Goal: Navigation & Orientation: Find specific page/section

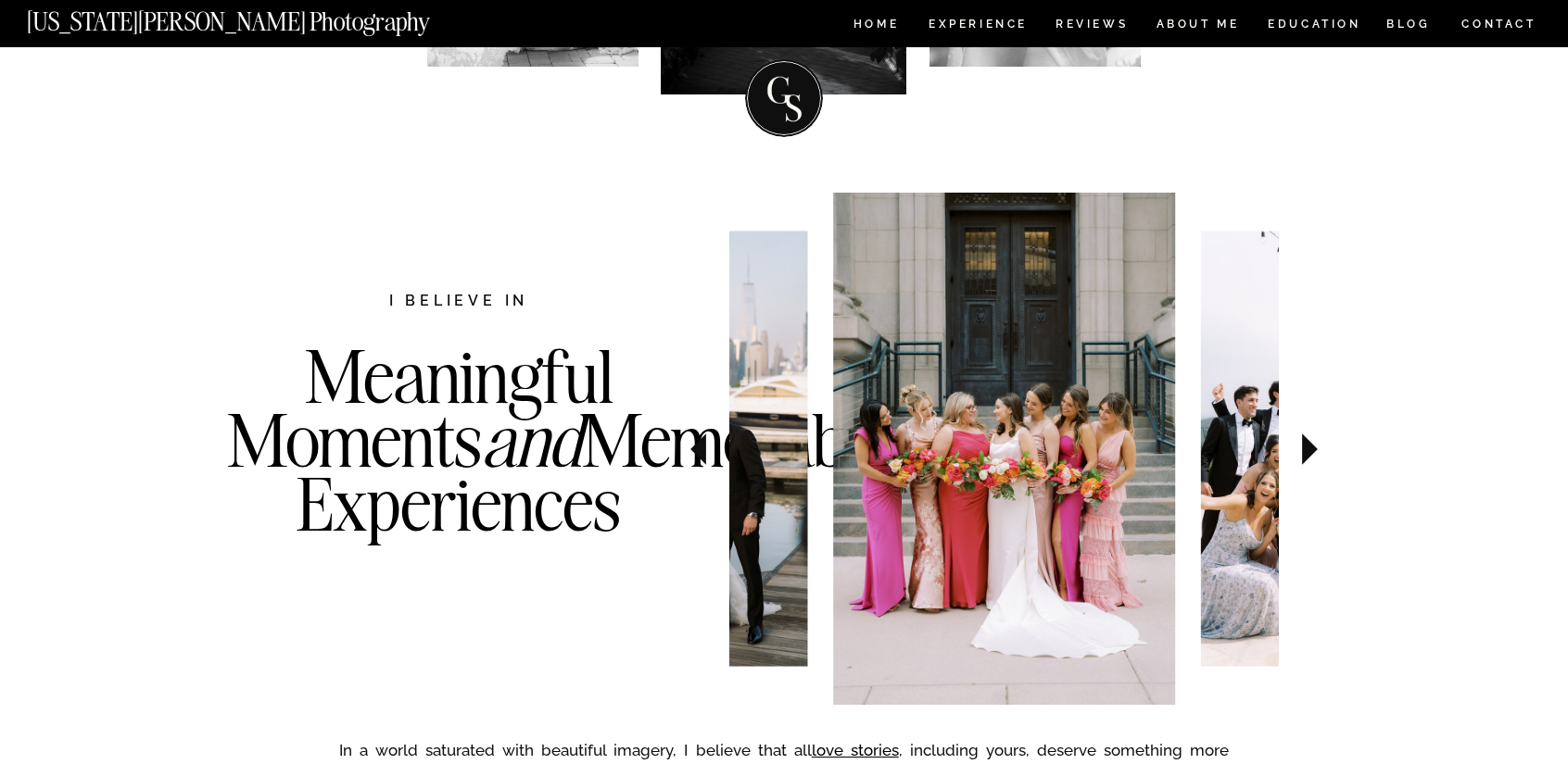
scroll to position [496, 0]
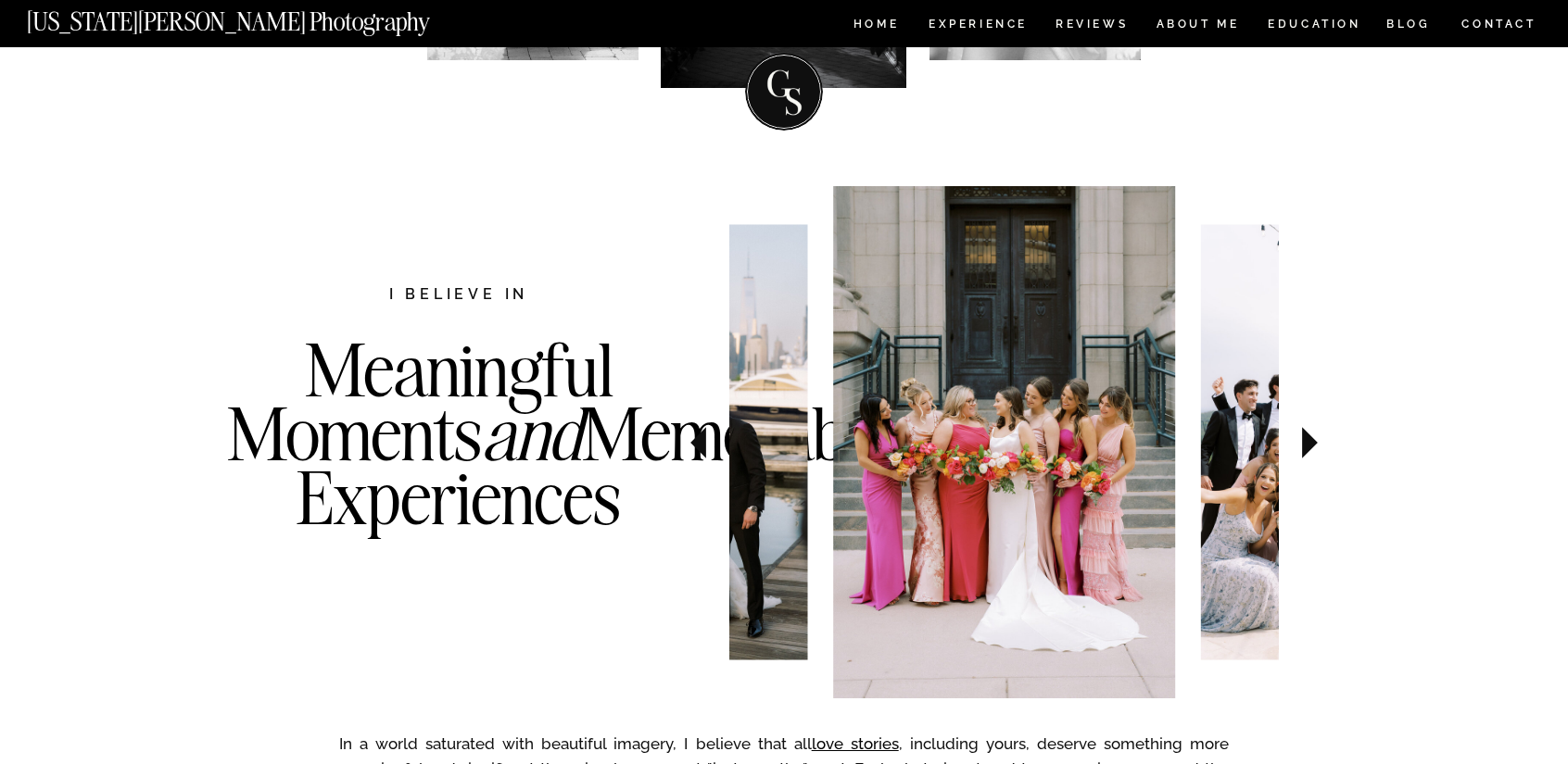
click at [1308, 431] on icon at bounding box center [1310, 442] width 62 height 65
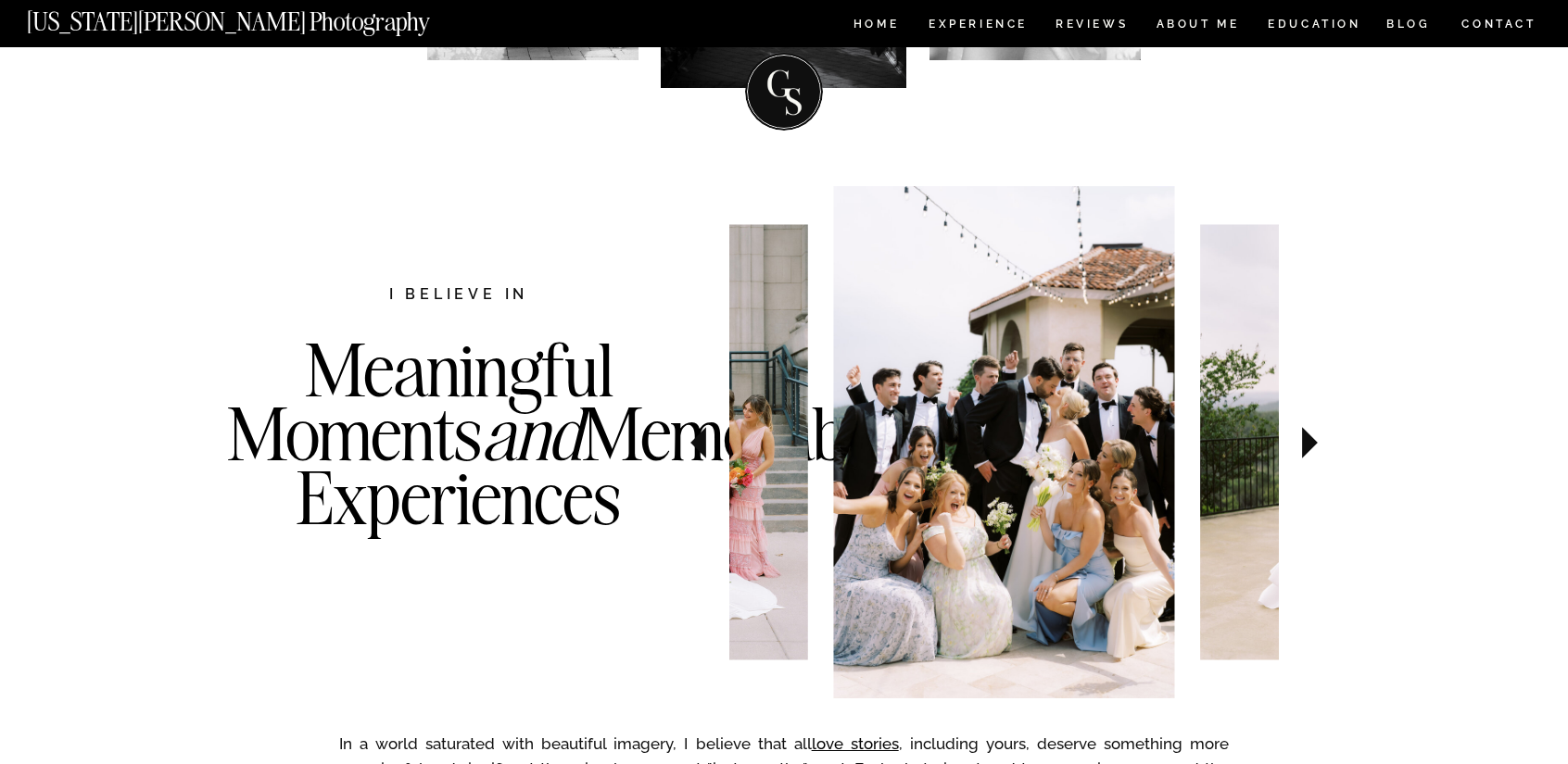
click at [1308, 431] on icon at bounding box center [1310, 442] width 62 height 65
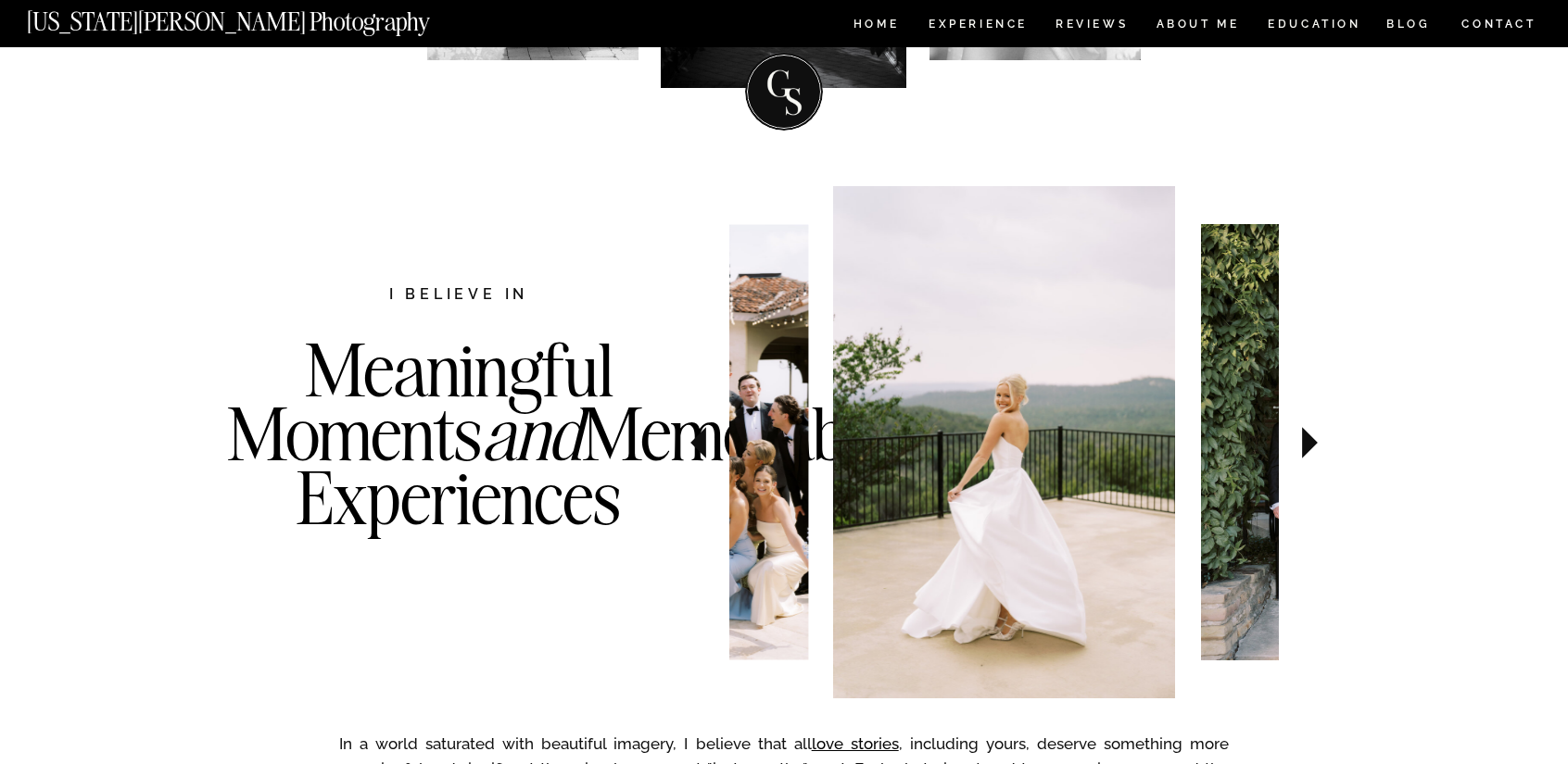
click at [1308, 431] on icon at bounding box center [1310, 442] width 62 height 65
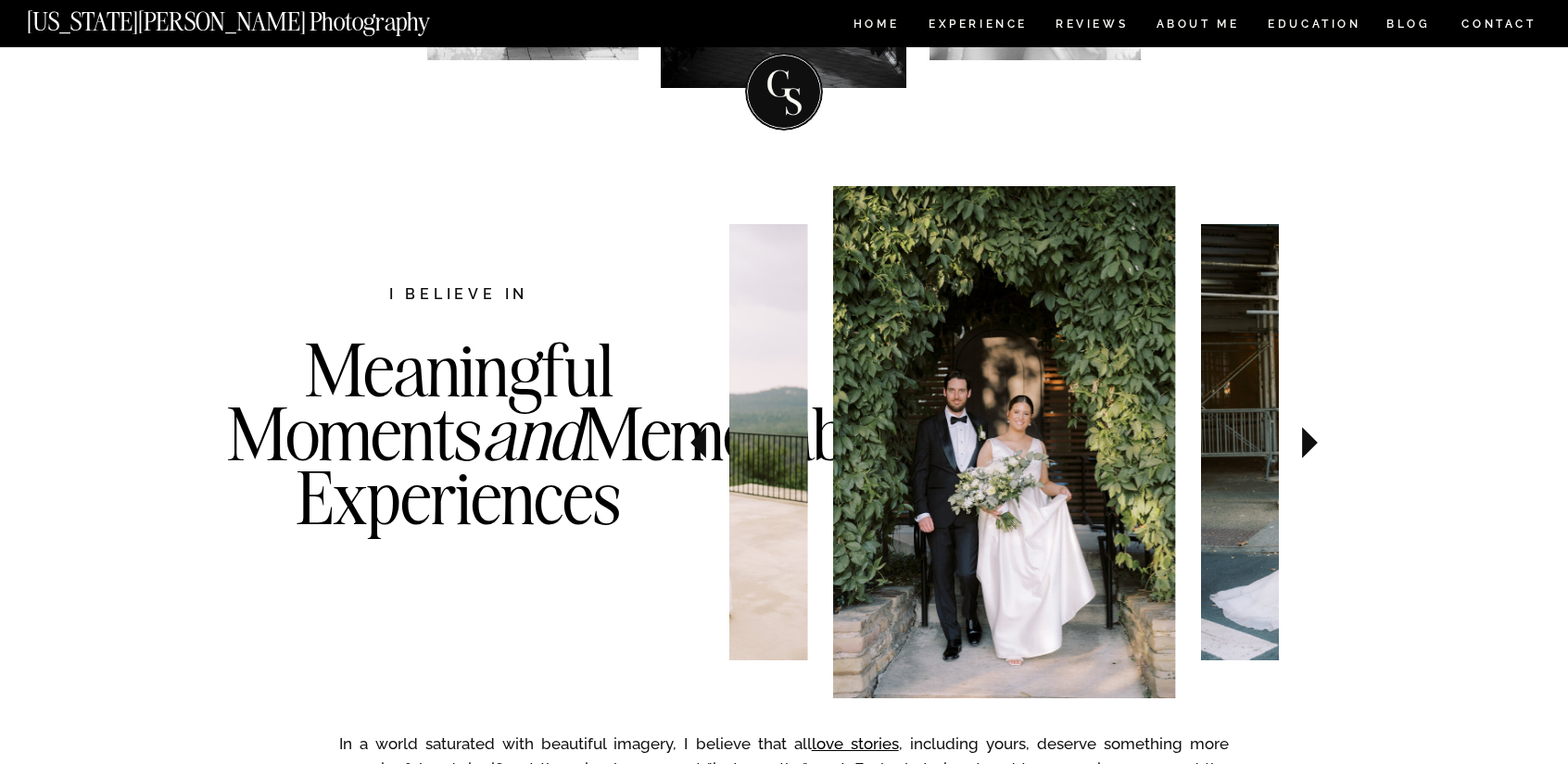
click at [1308, 431] on icon at bounding box center [1310, 442] width 62 height 65
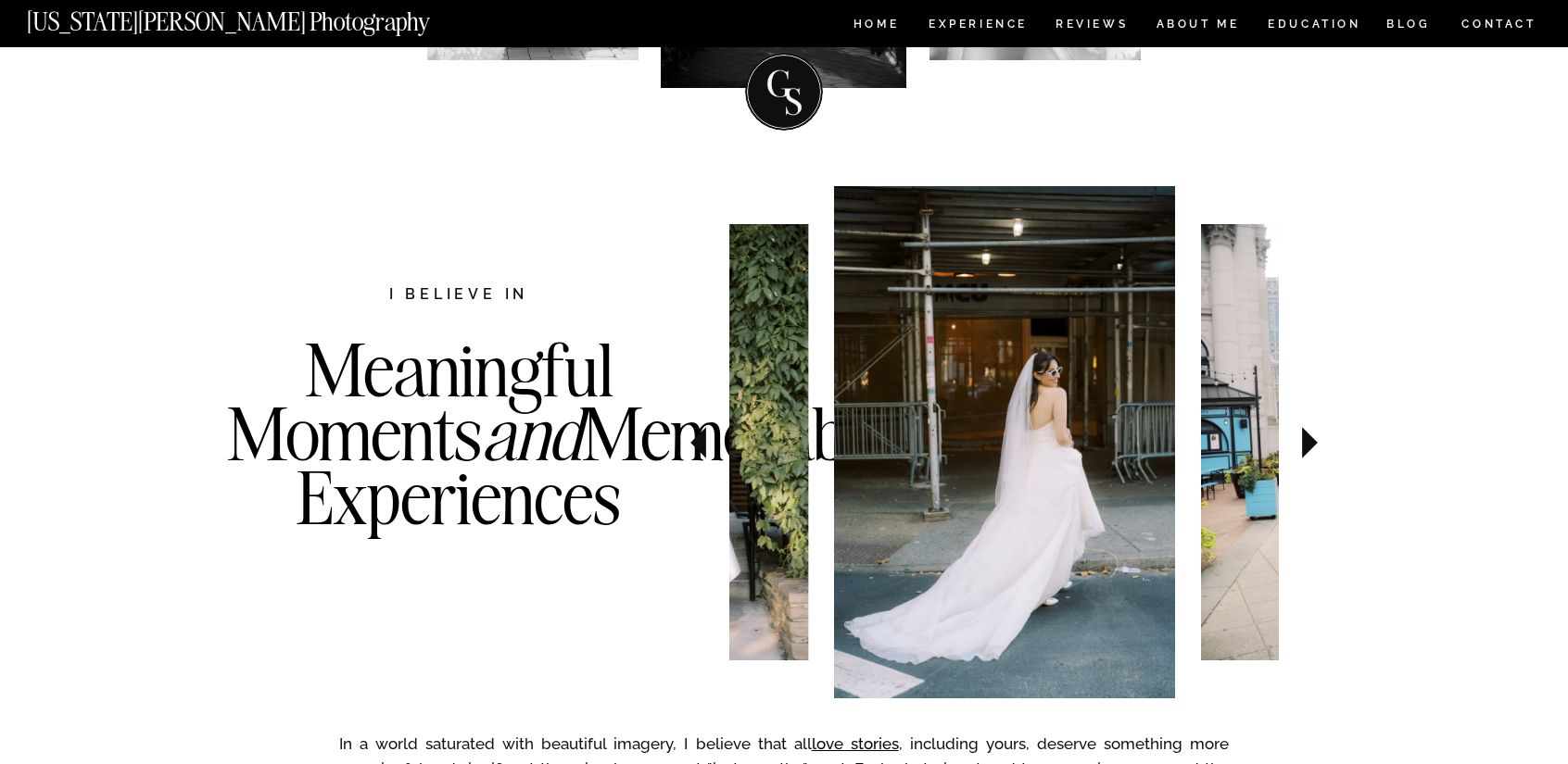
click at [1308, 431] on icon at bounding box center [1310, 442] width 62 height 65
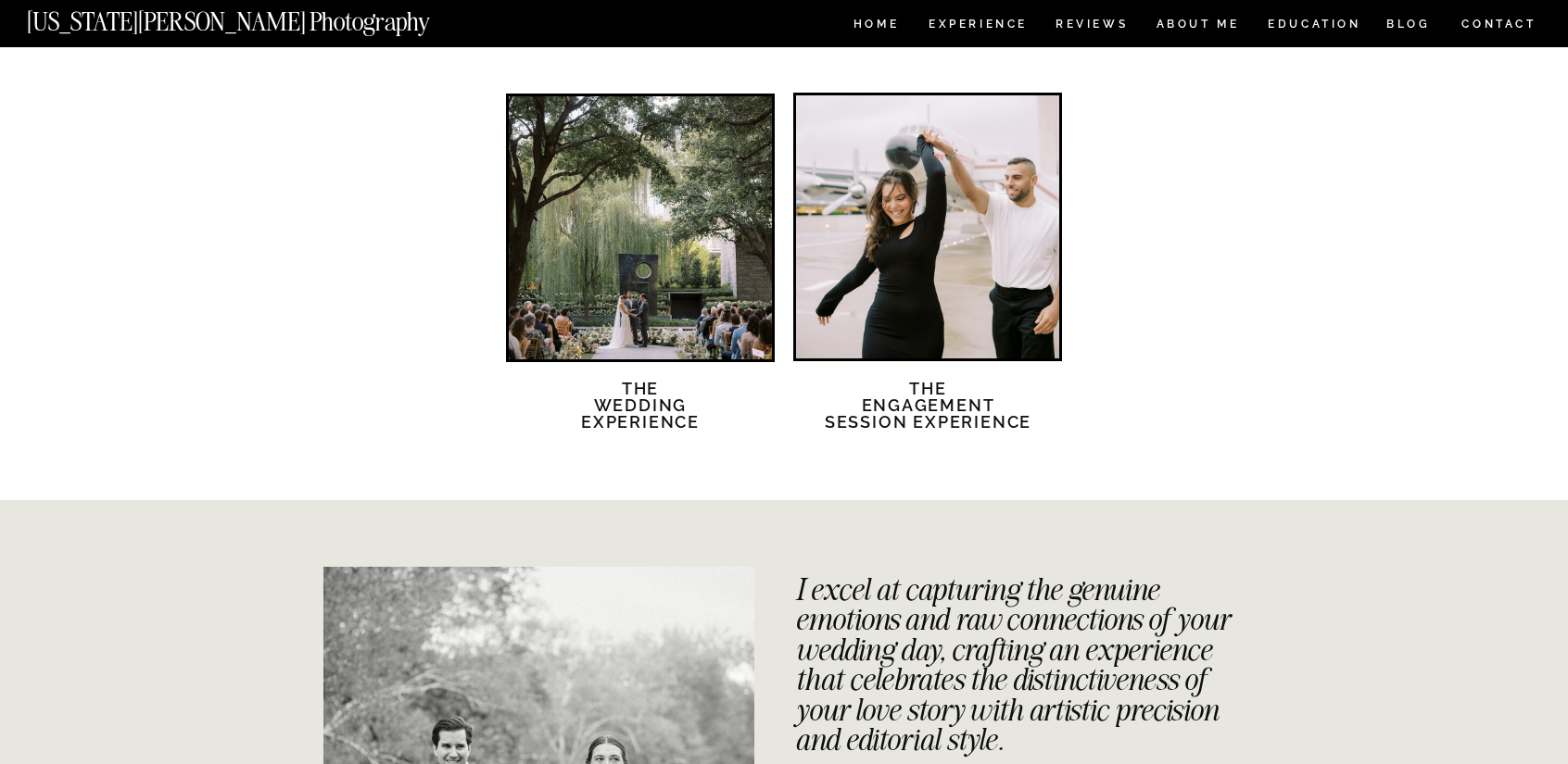
scroll to position [3269, 0]
click at [608, 342] on div at bounding box center [640, 227] width 263 height 263
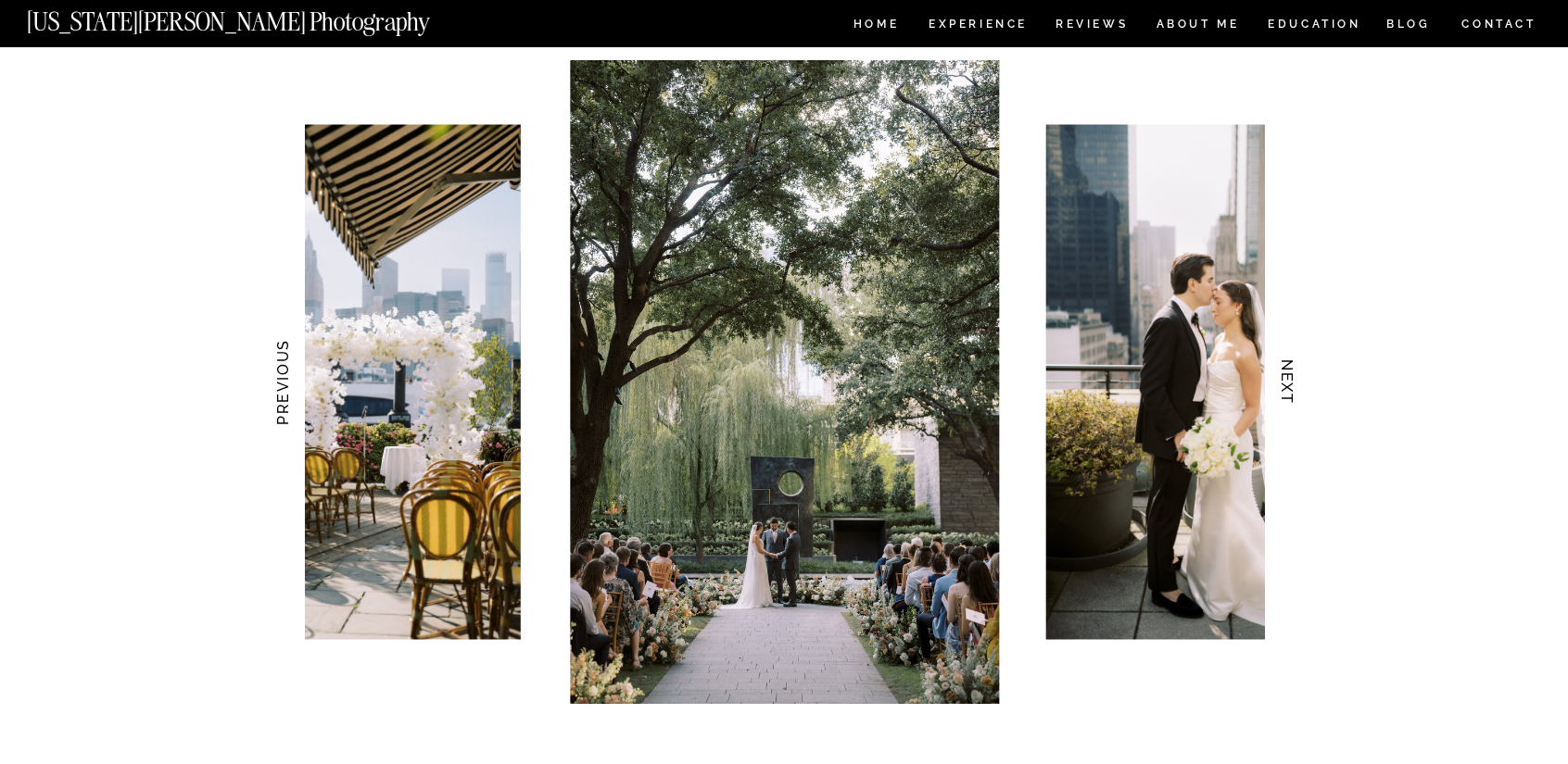
scroll to position [1774, 0]
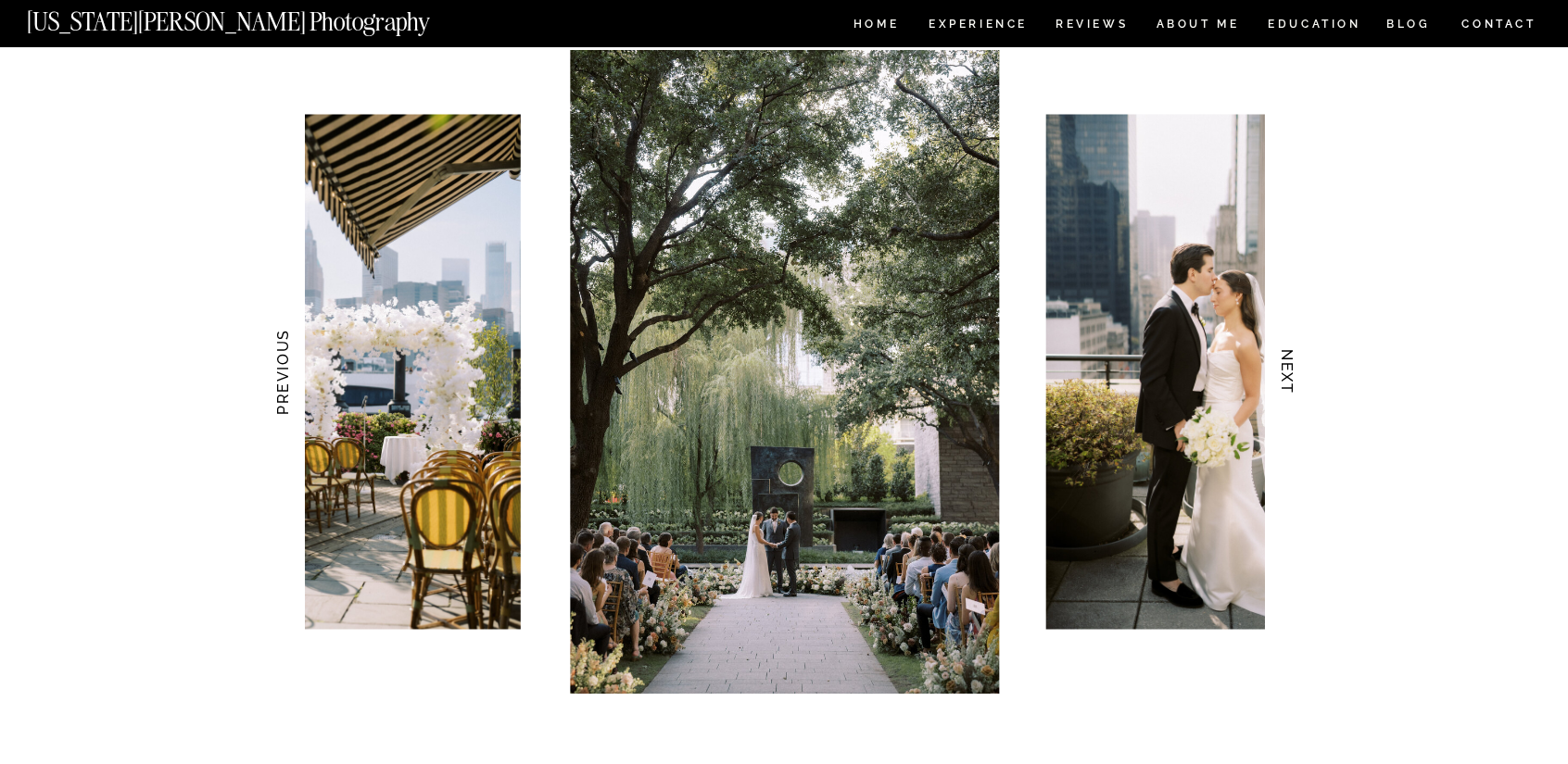
click at [1279, 367] on h3 "NEXT" at bounding box center [1287, 372] width 19 height 117
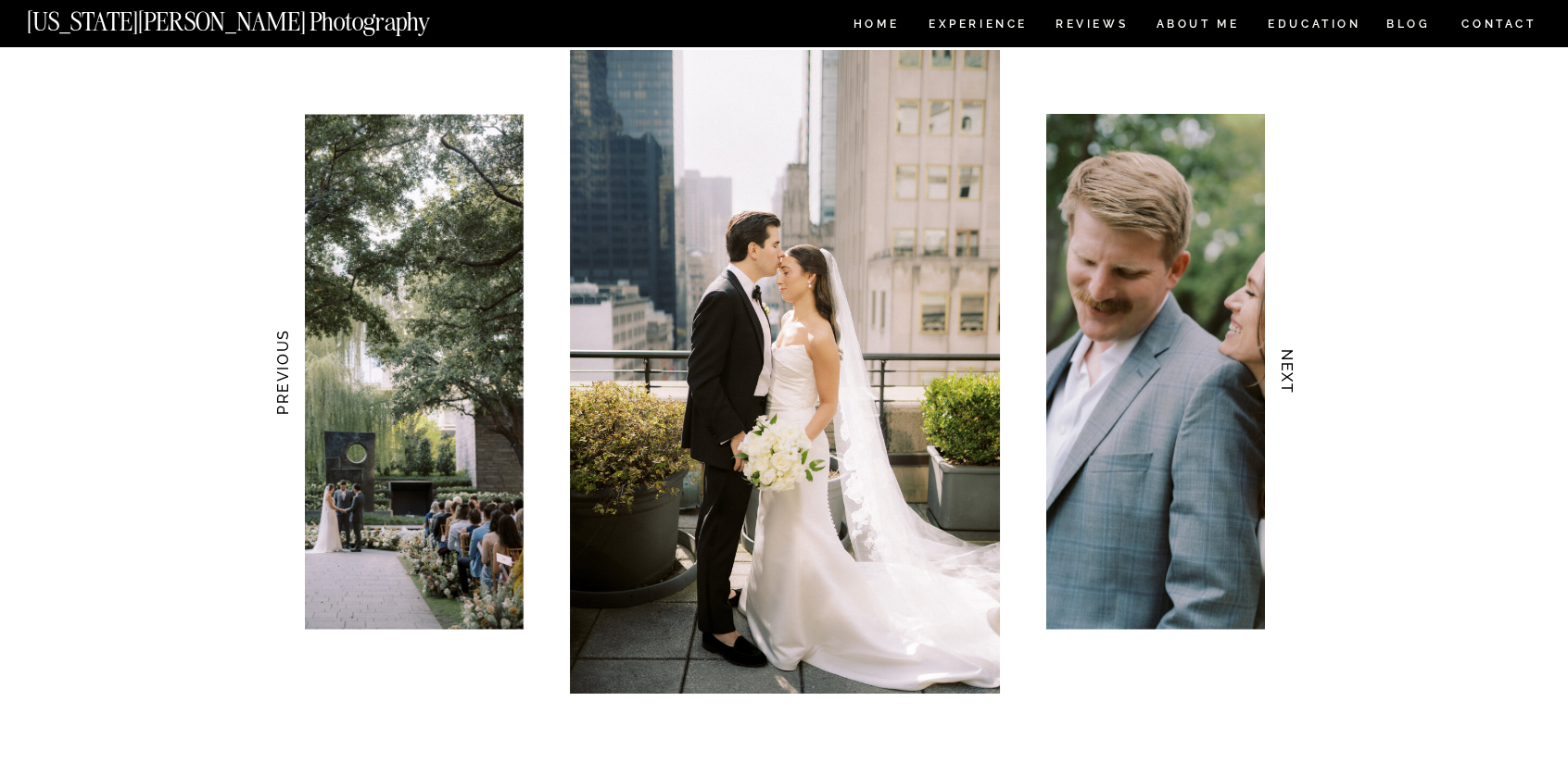
click at [1279, 367] on h3 "NEXT" at bounding box center [1287, 372] width 19 height 117
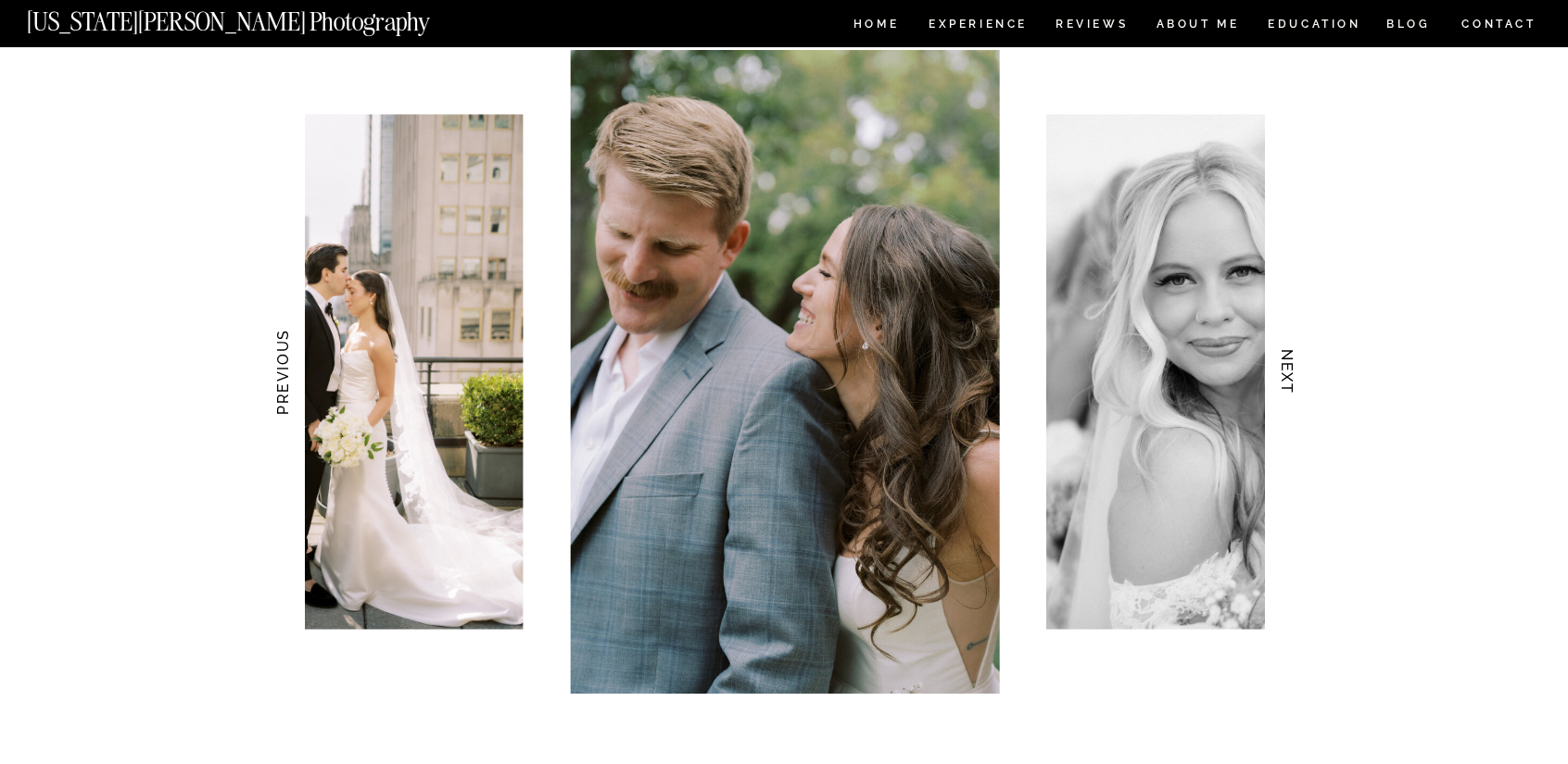
click at [1279, 367] on h3 "NEXT" at bounding box center [1287, 372] width 19 height 117
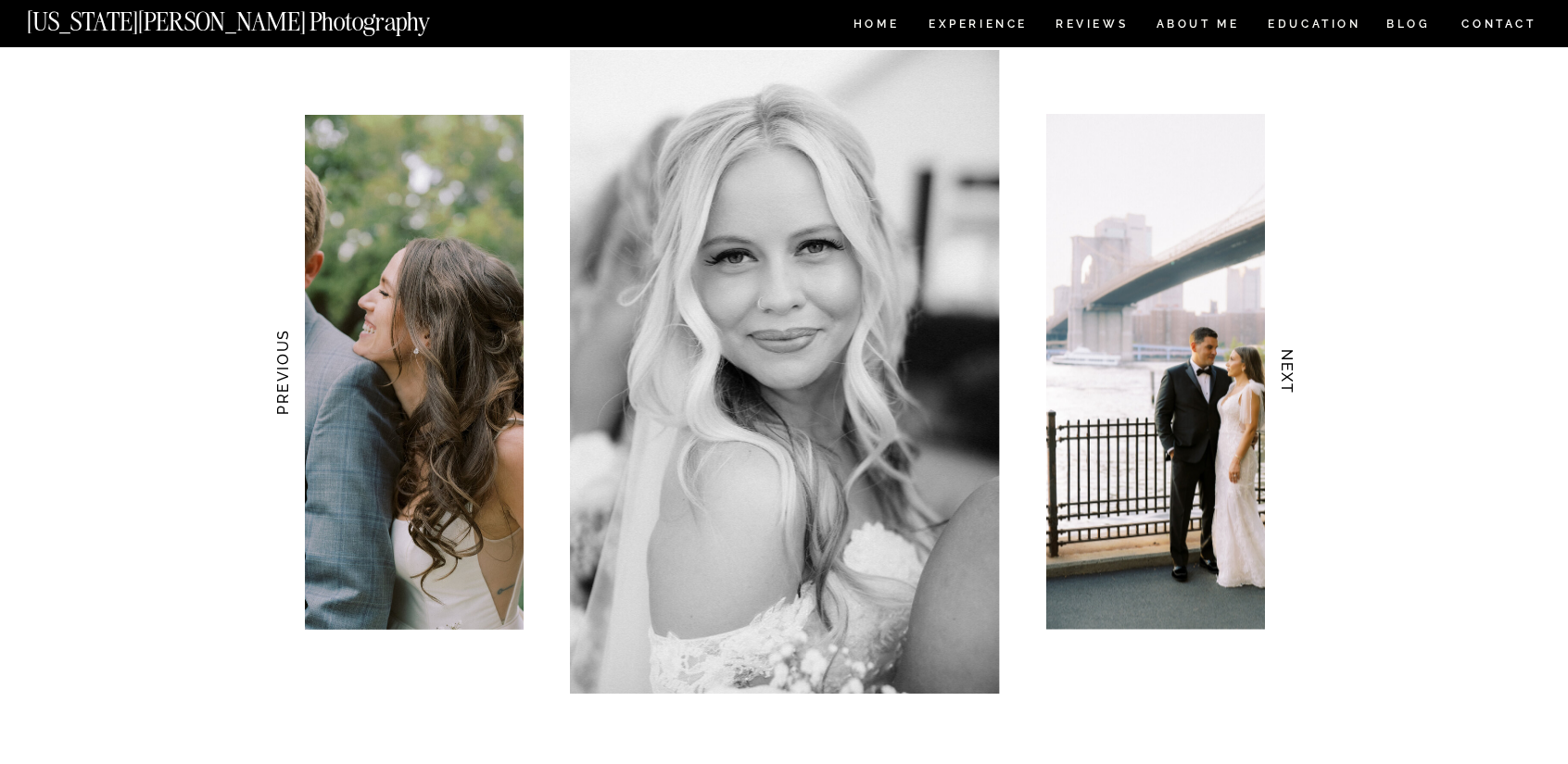
click at [1279, 367] on h3 "NEXT" at bounding box center [1287, 372] width 19 height 117
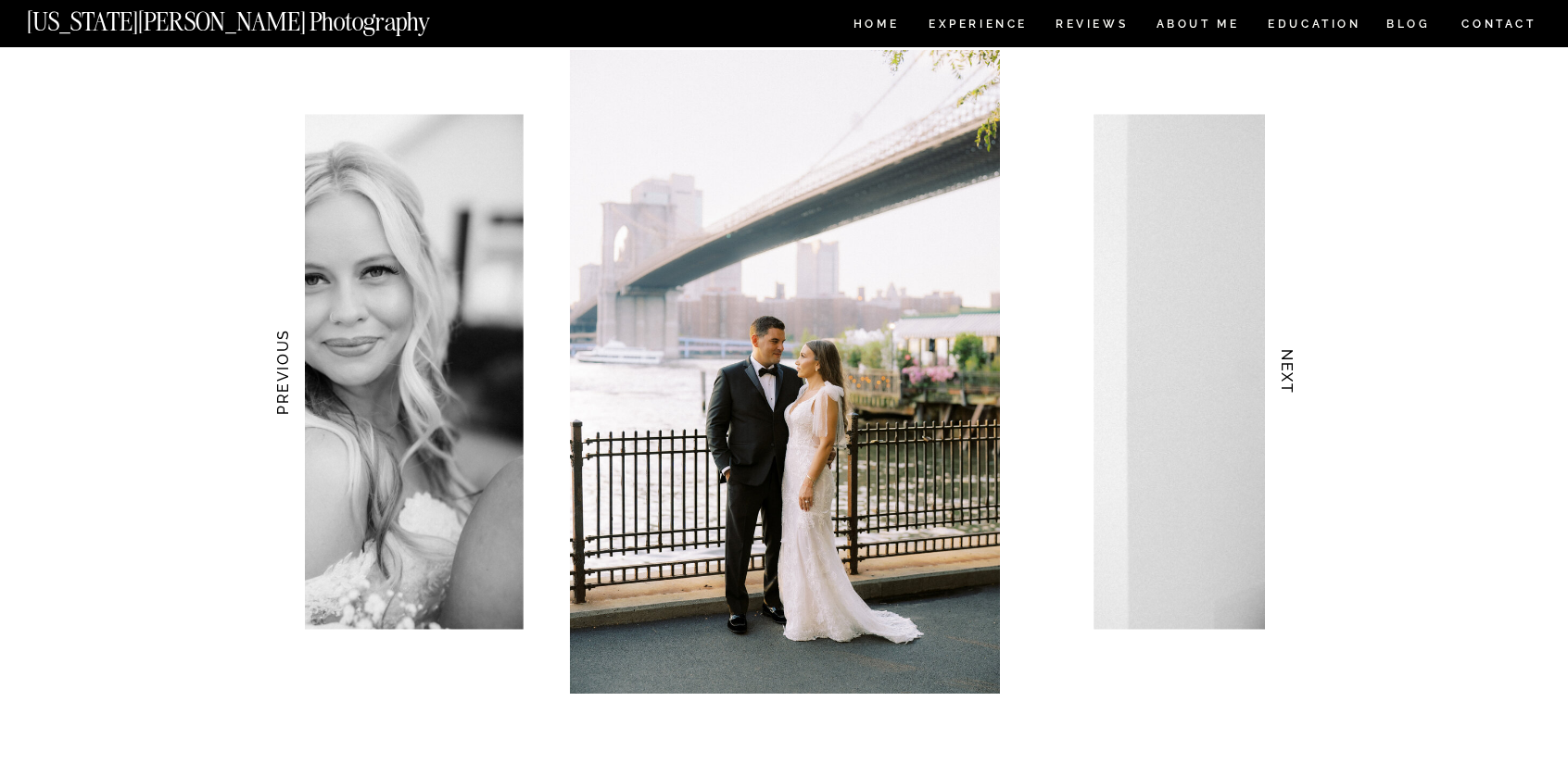
click at [1279, 367] on h3 "NEXT" at bounding box center [1287, 372] width 19 height 117
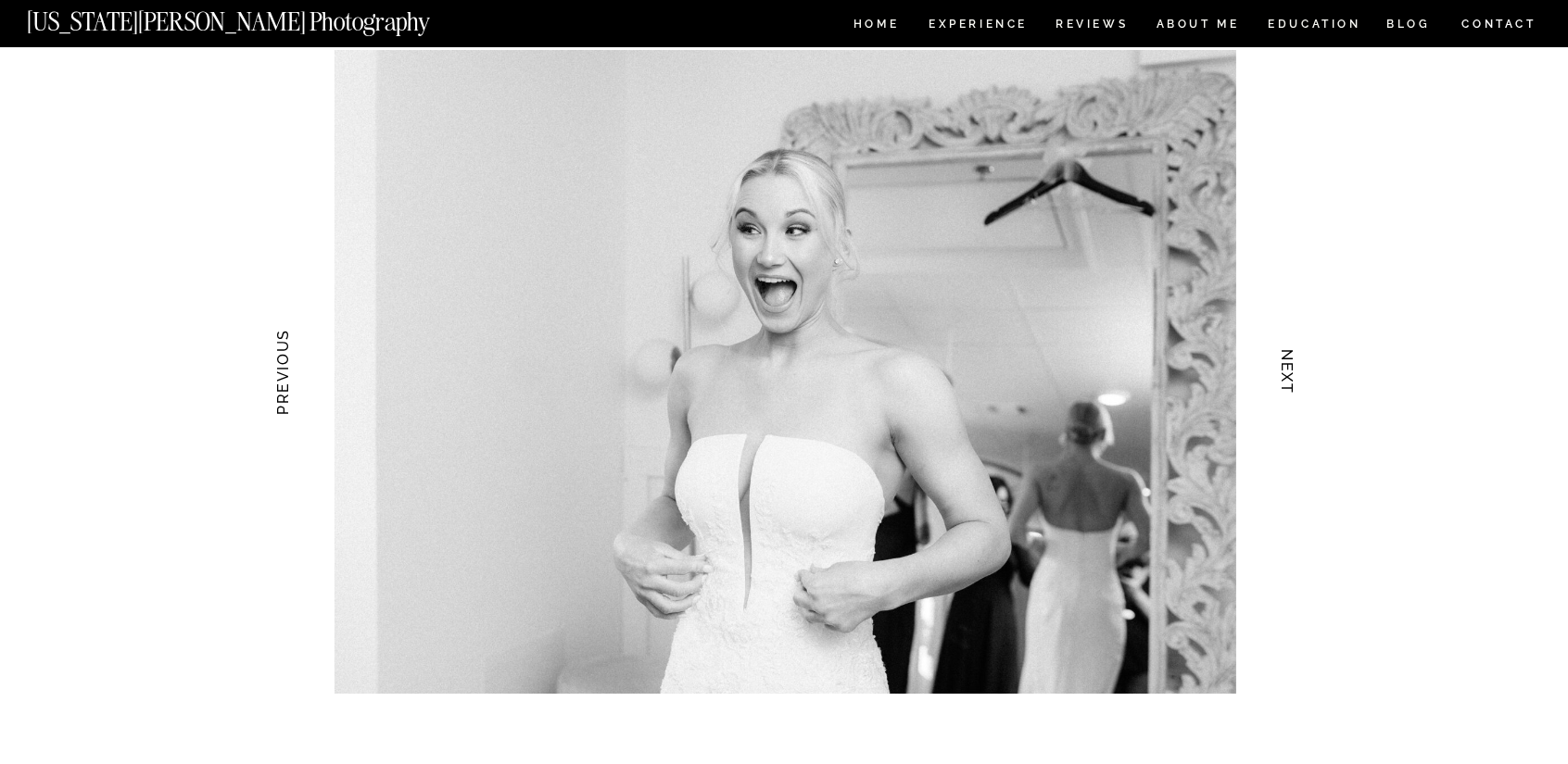
click at [1279, 367] on h3 "NEXT" at bounding box center [1287, 372] width 19 height 117
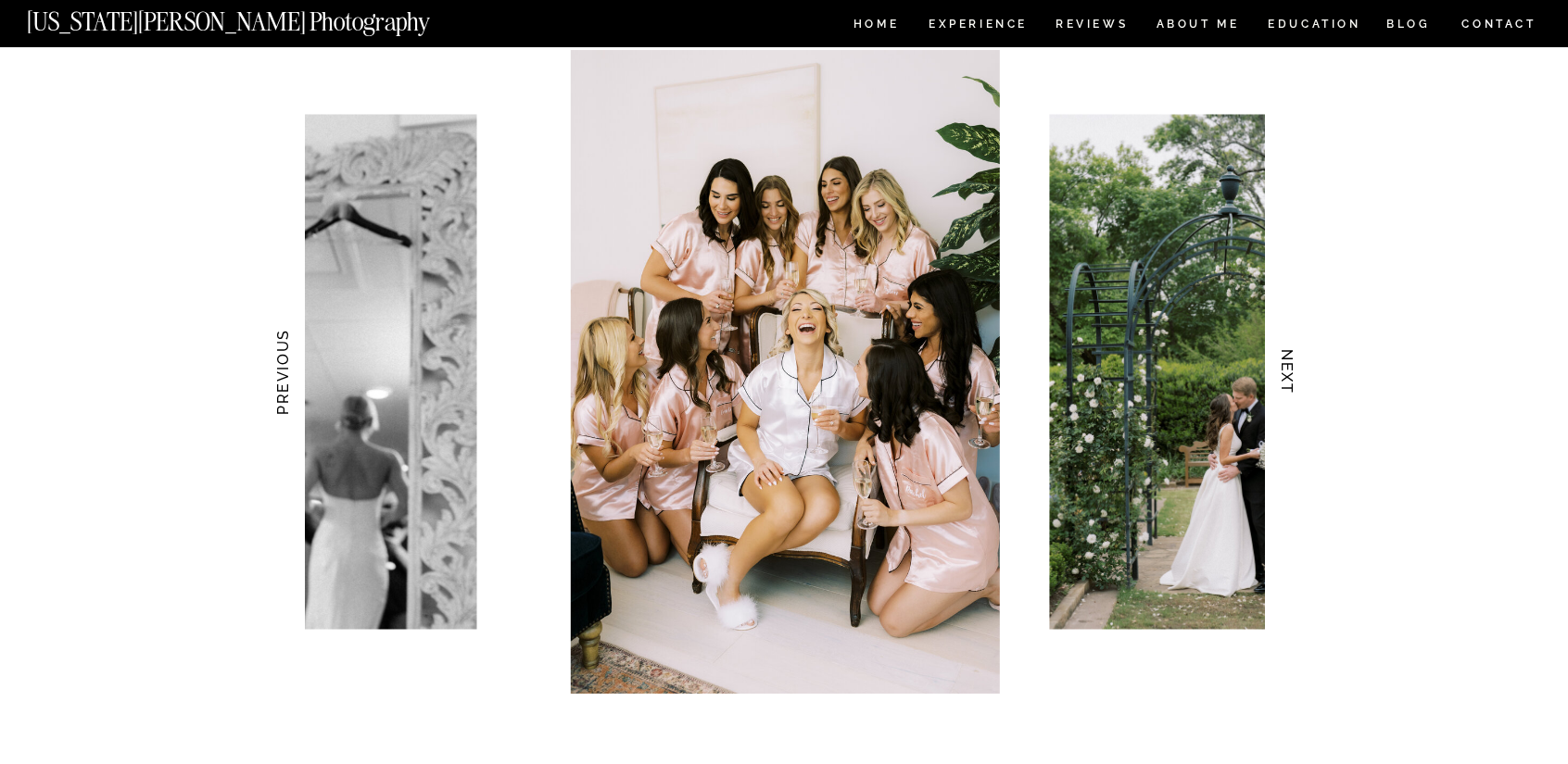
click at [1279, 367] on h3 "NEXT" at bounding box center [1287, 372] width 19 height 117
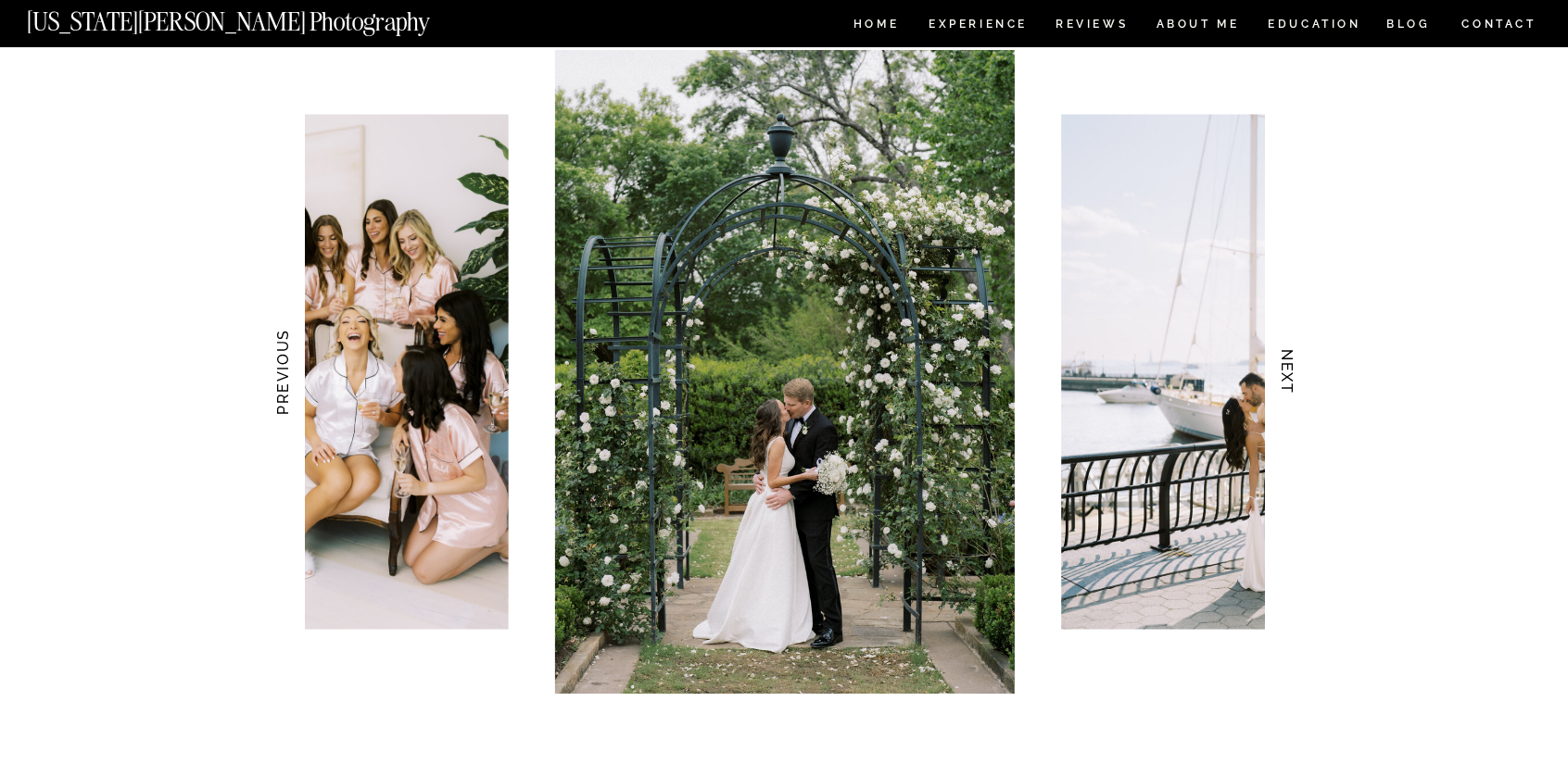
click at [1279, 367] on h3 "NEXT" at bounding box center [1287, 372] width 19 height 117
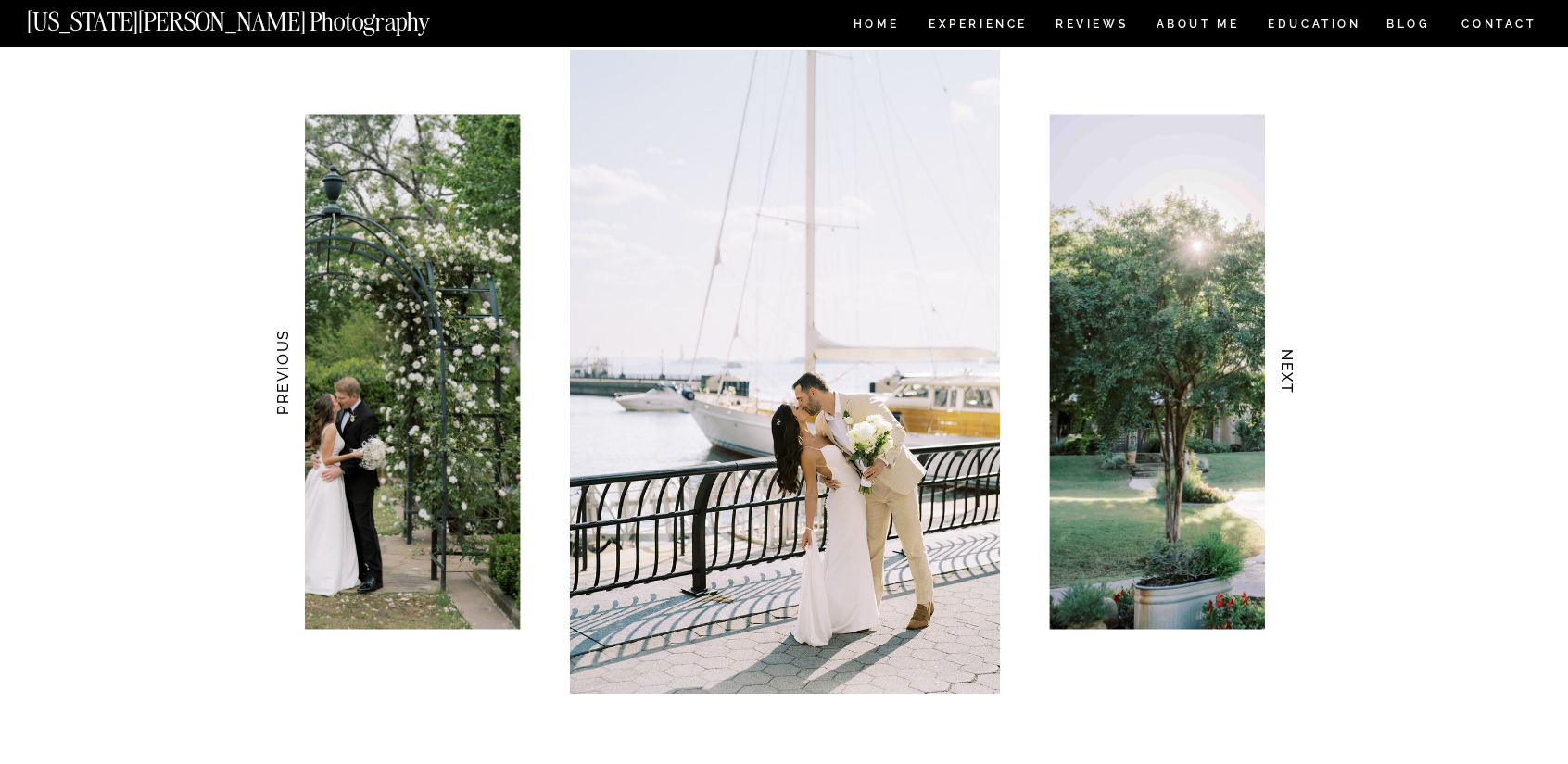
click at [1279, 367] on h3 "NEXT" at bounding box center [1287, 372] width 19 height 117
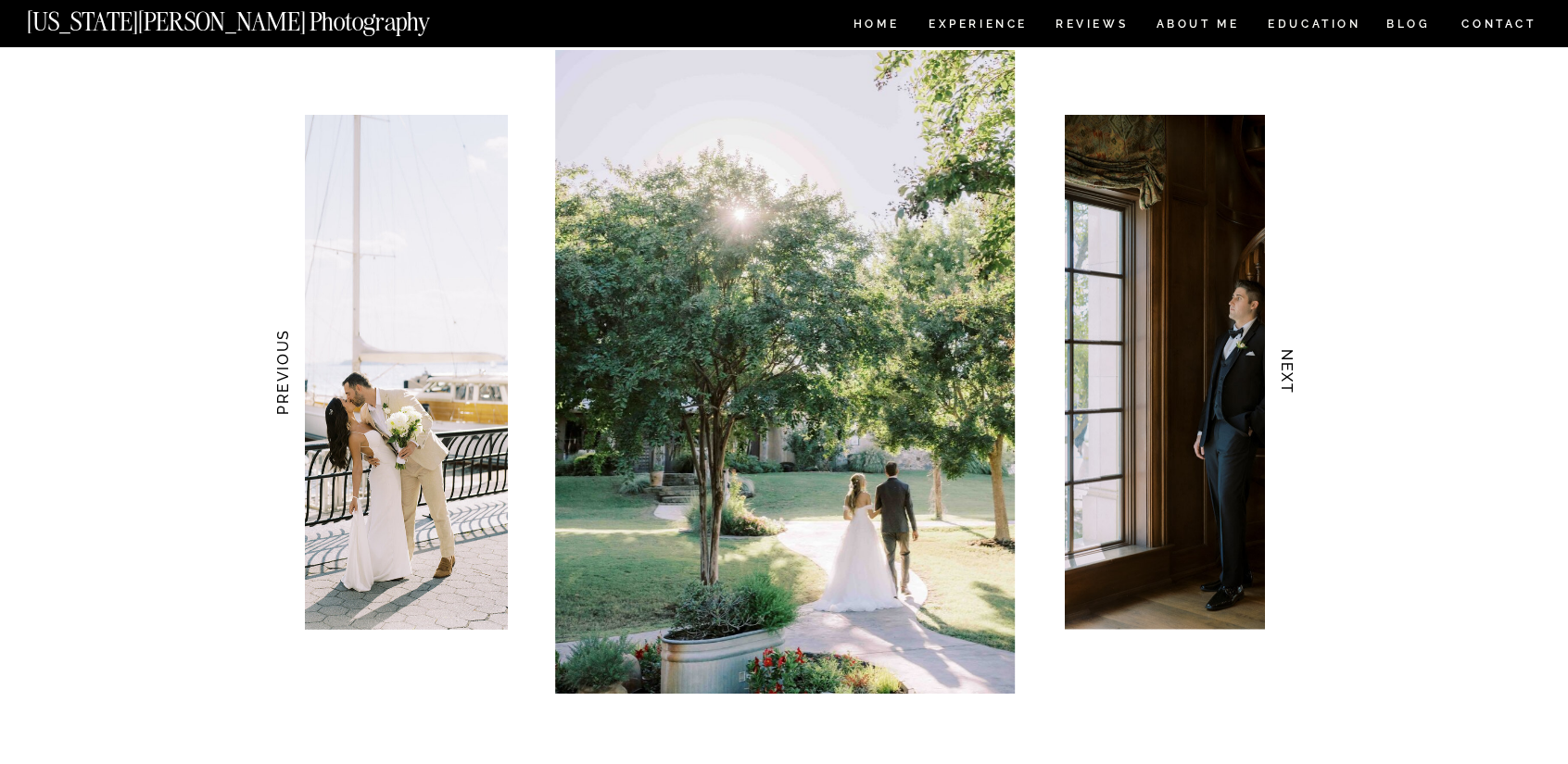
click at [1279, 367] on h3 "NEXT" at bounding box center [1287, 372] width 19 height 117
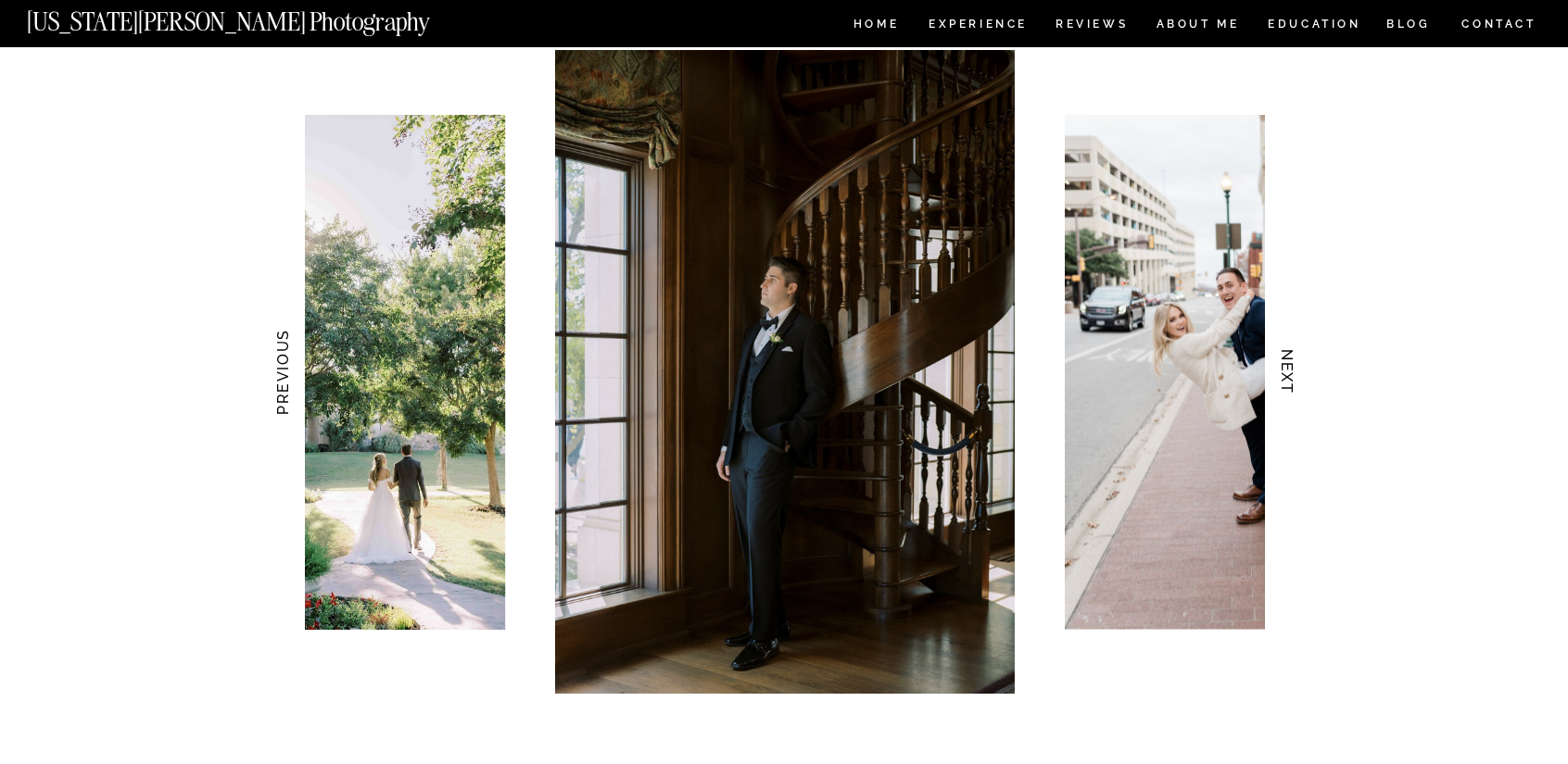
click at [1279, 367] on h3 "NEXT" at bounding box center [1287, 372] width 19 height 117
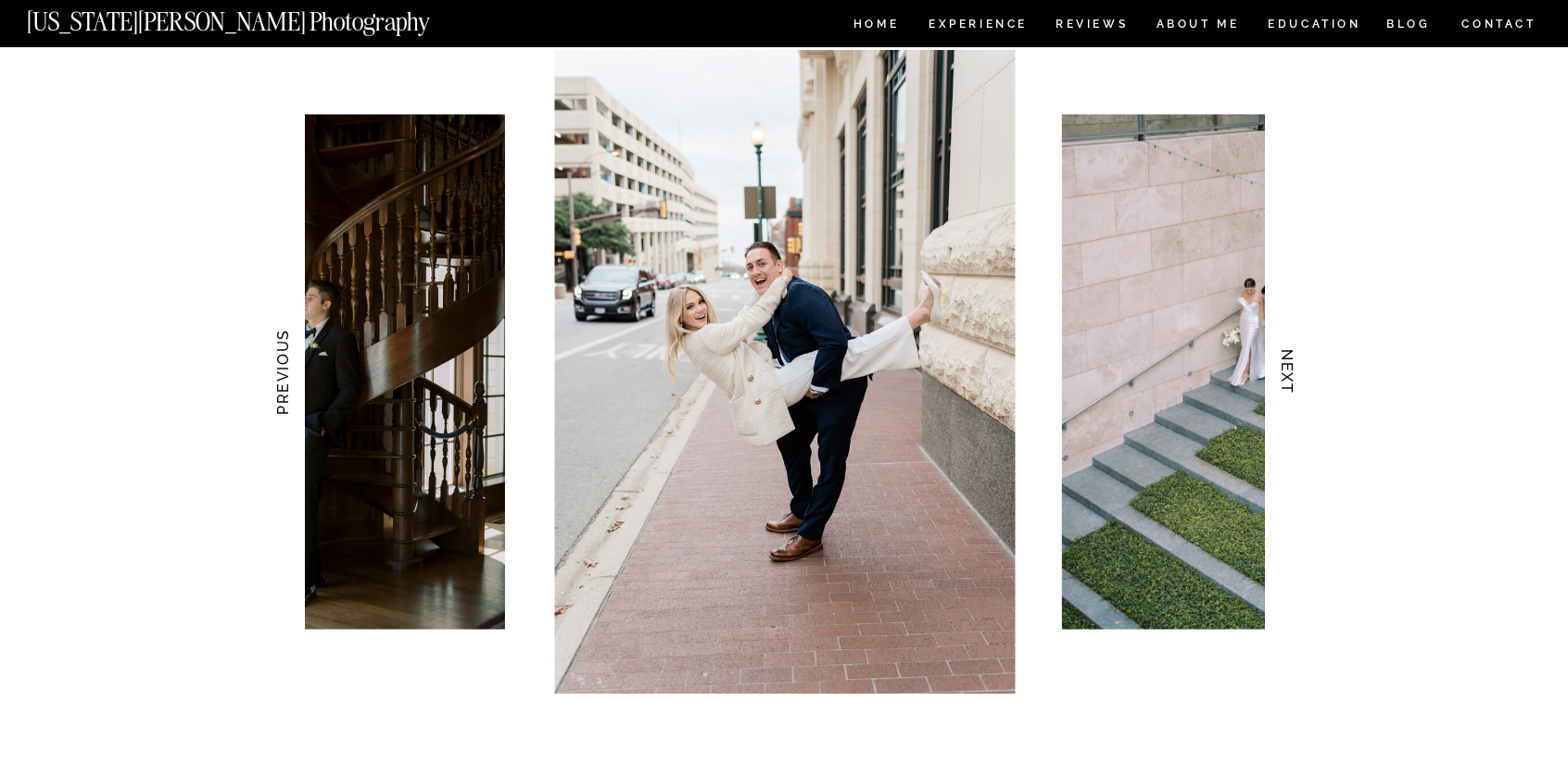
click at [1279, 367] on h3 "NEXT" at bounding box center [1287, 372] width 19 height 117
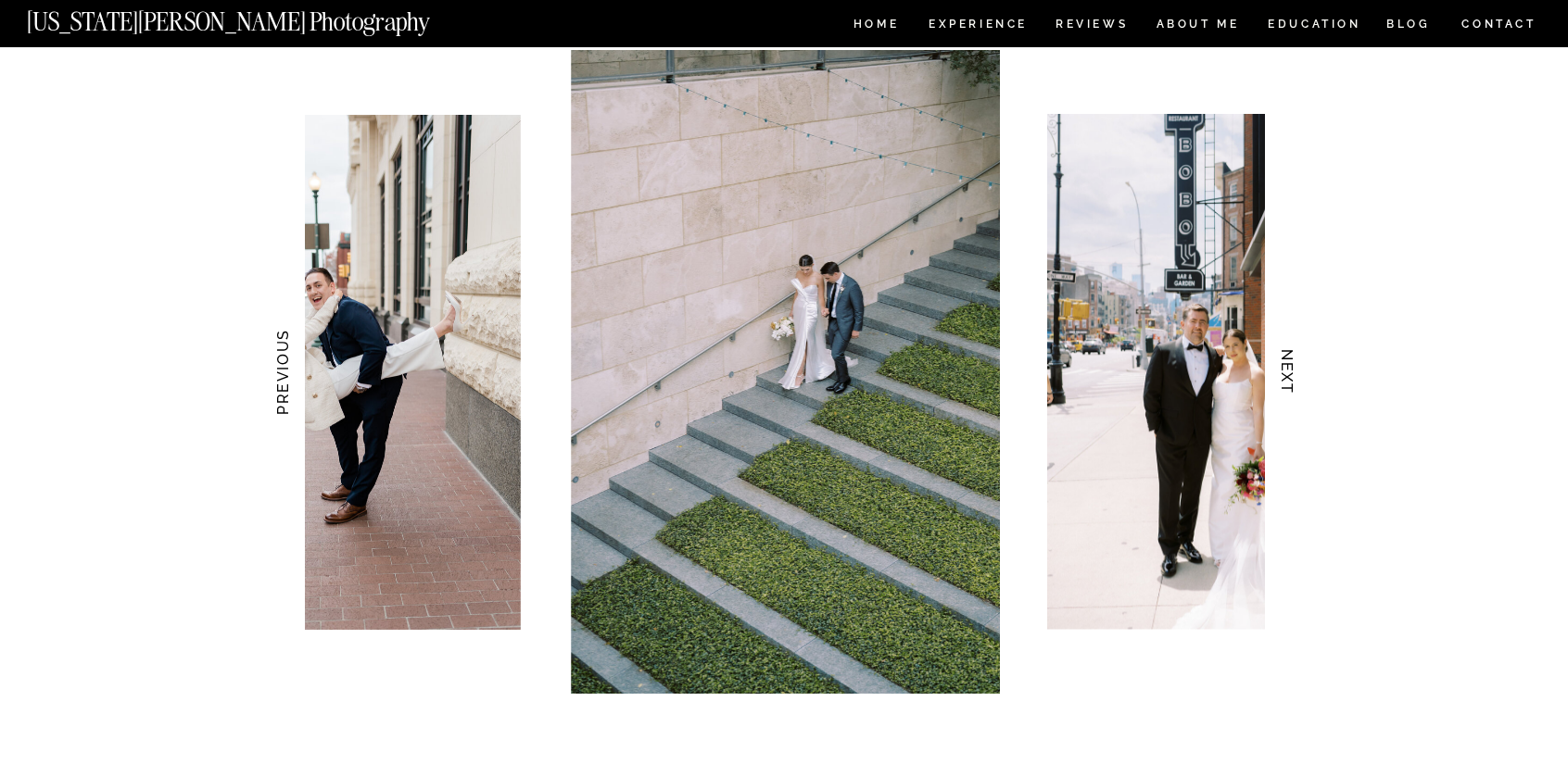
click at [1279, 367] on h3 "NEXT" at bounding box center [1287, 372] width 19 height 117
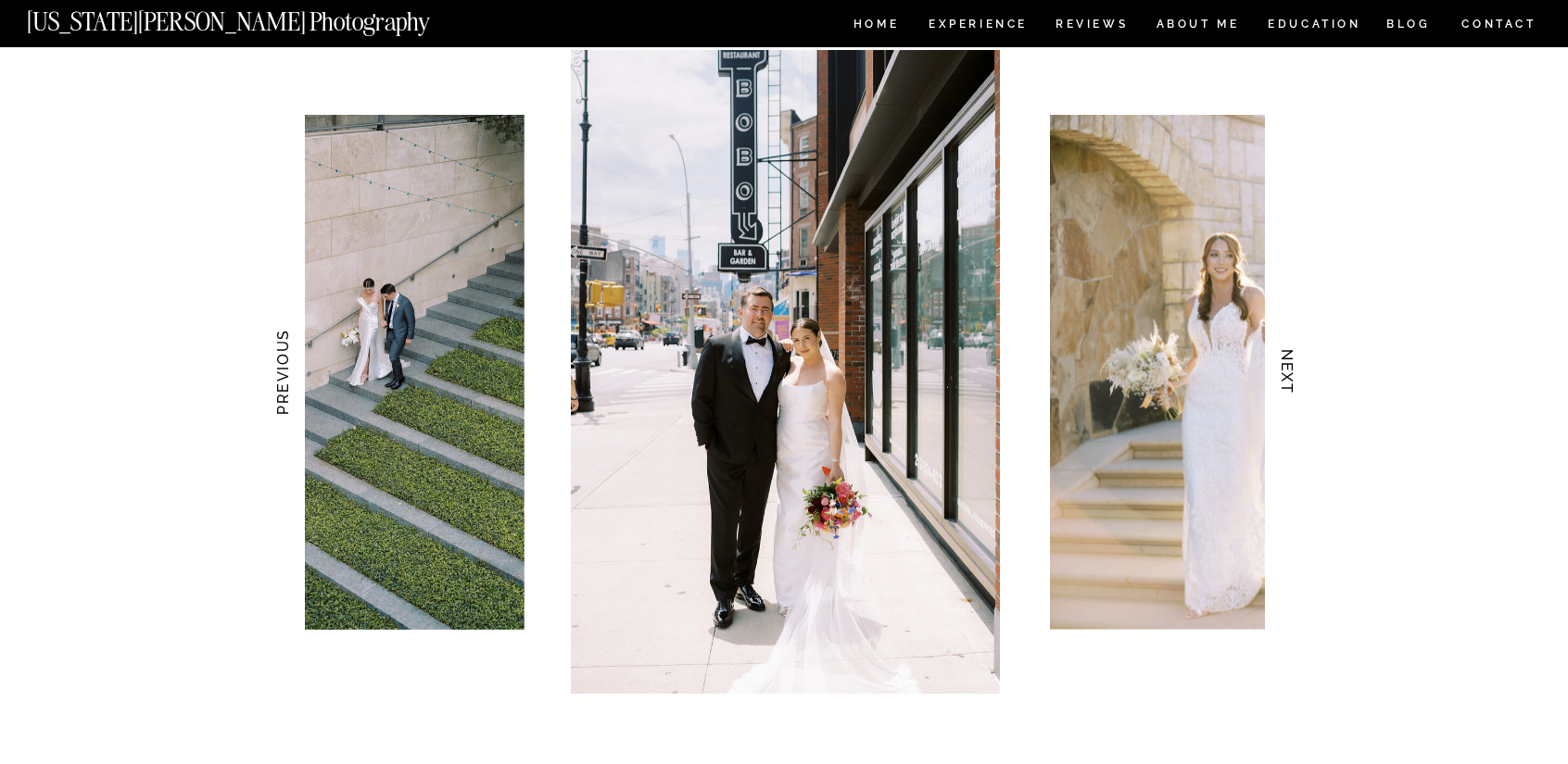
click at [1279, 367] on h3 "NEXT" at bounding box center [1287, 372] width 19 height 117
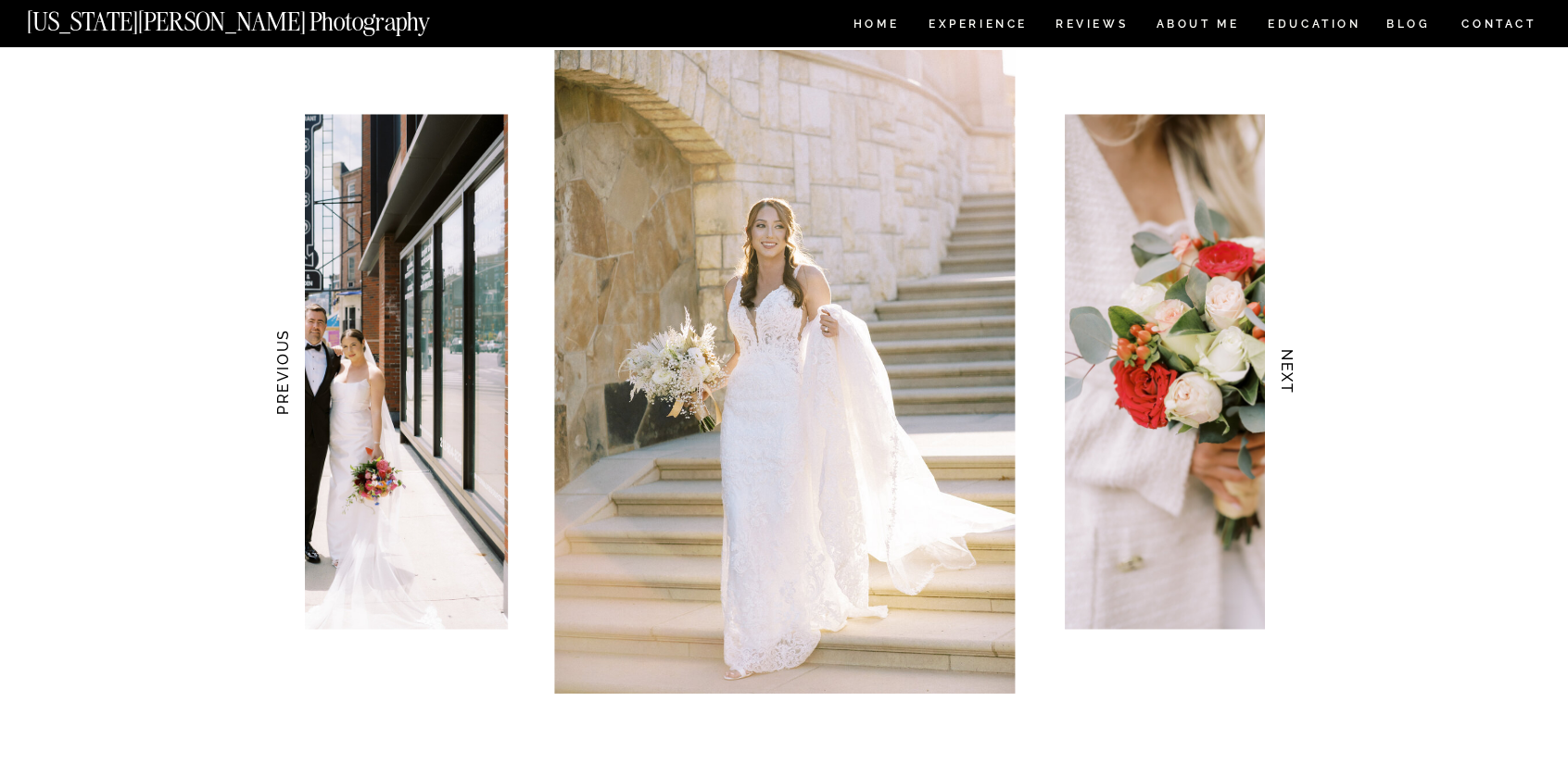
click at [1279, 367] on h3 "NEXT" at bounding box center [1287, 372] width 19 height 117
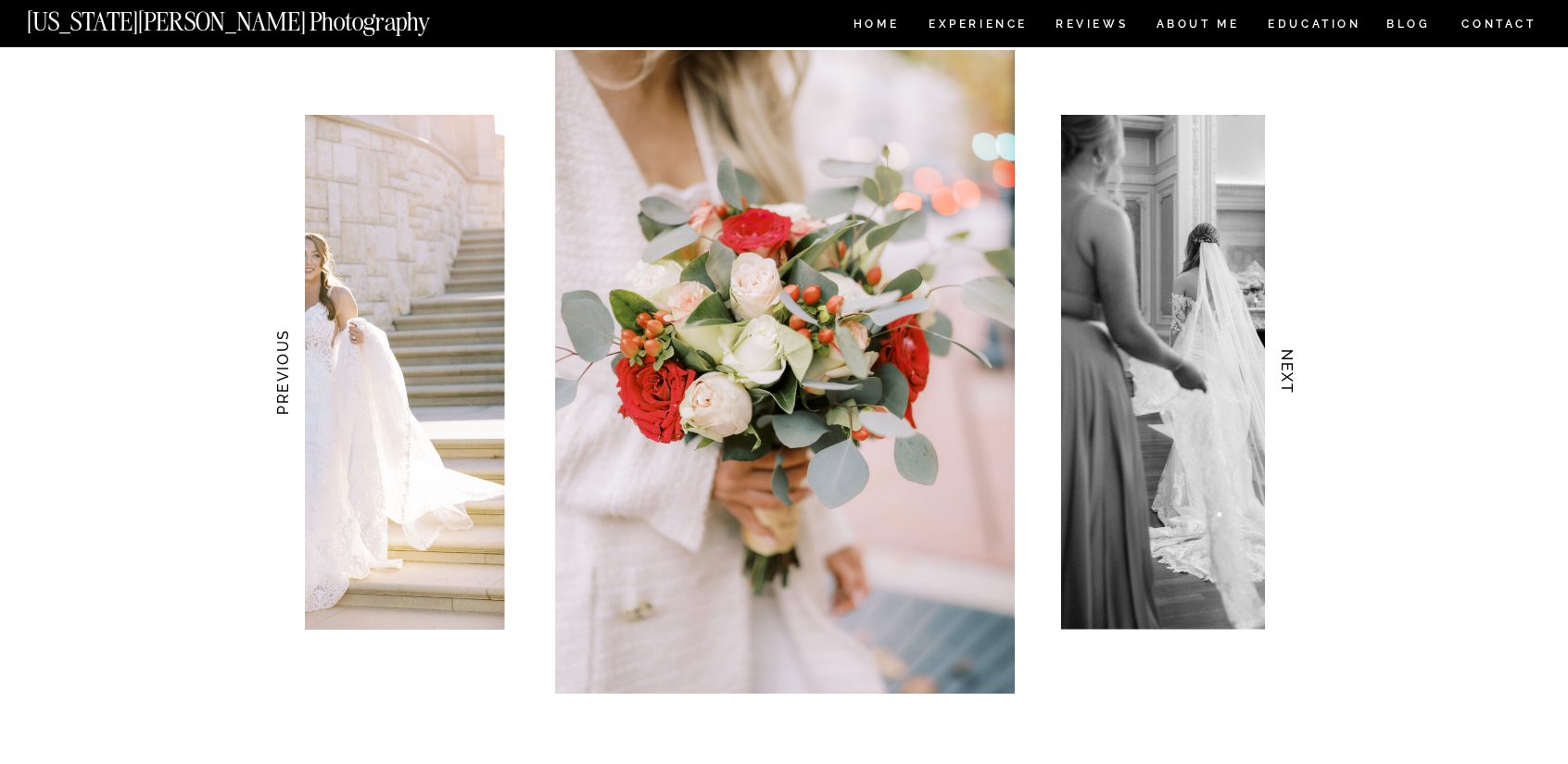
click at [1279, 367] on h3 "NEXT" at bounding box center [1287, 372] width 19 height 117
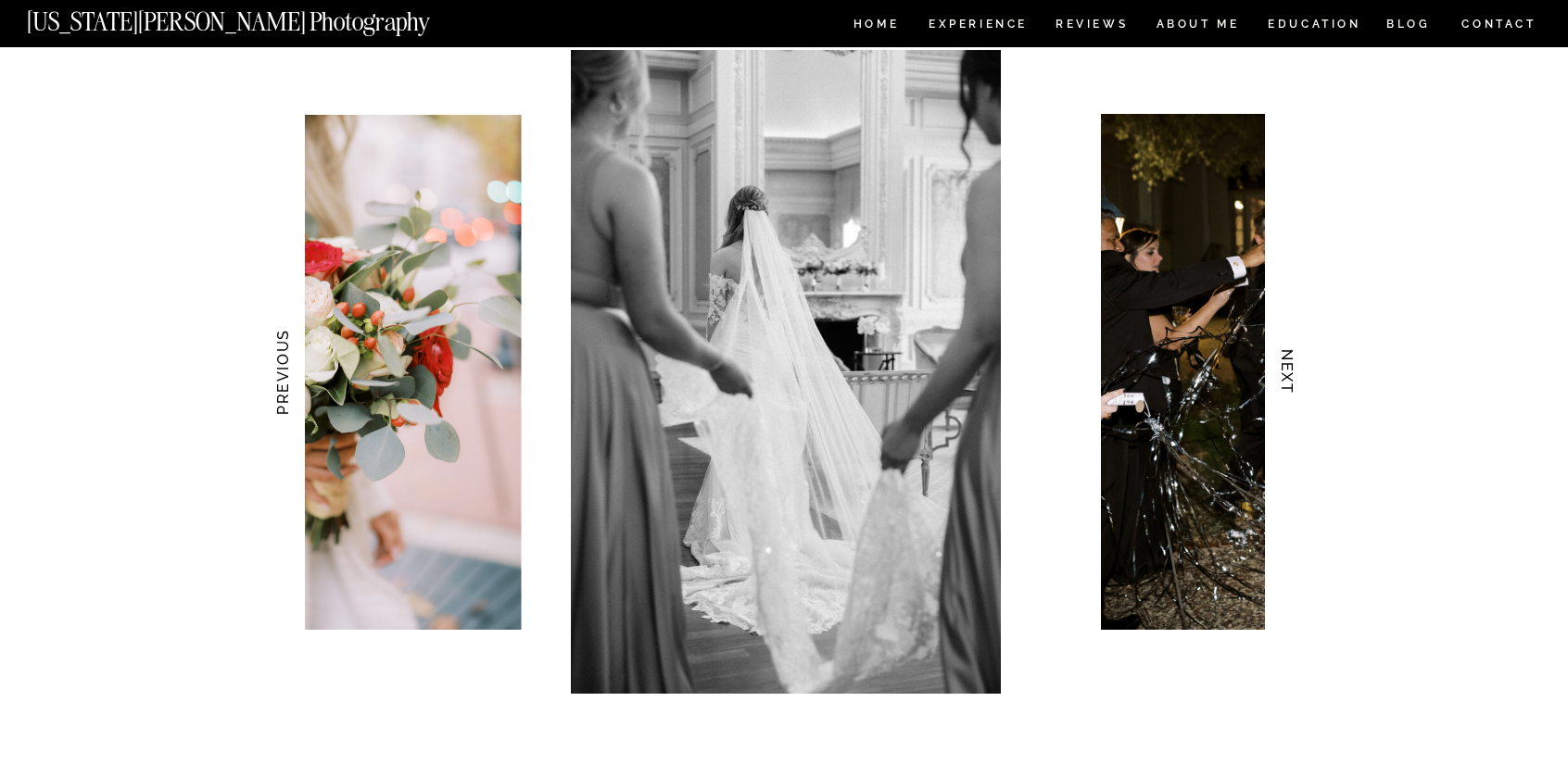
click at [1279, 367] on h3 "NEXT" at bounding box center [1287, 372] width 19 height 117
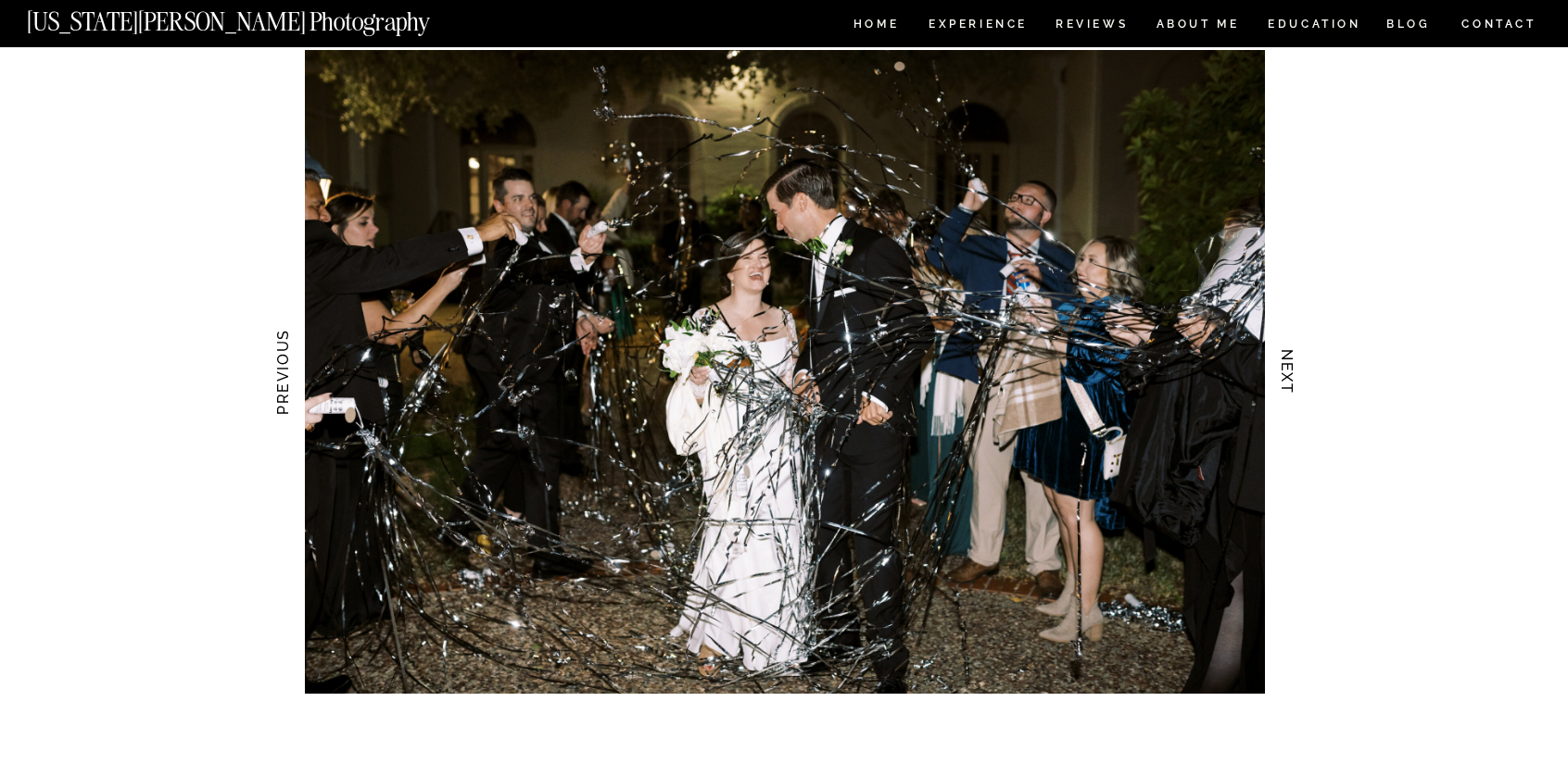
click at [1279, 367] on h3 "NEXT" at bounding box center [1287, 372] width 19 height 117
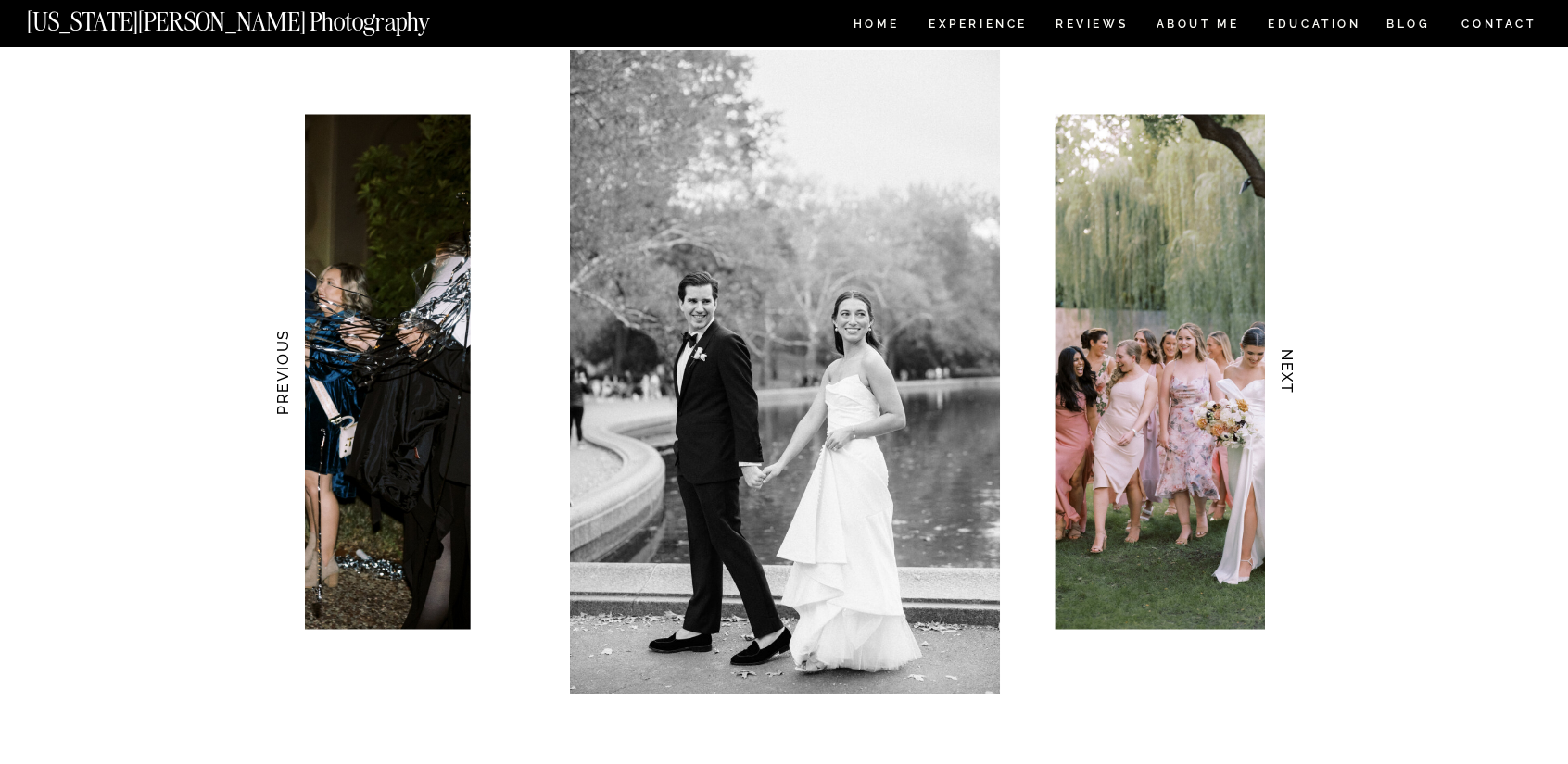
click at [1279, 367] on h3 "NEXT" at bounding box center [1287, 372] width 19 height 117
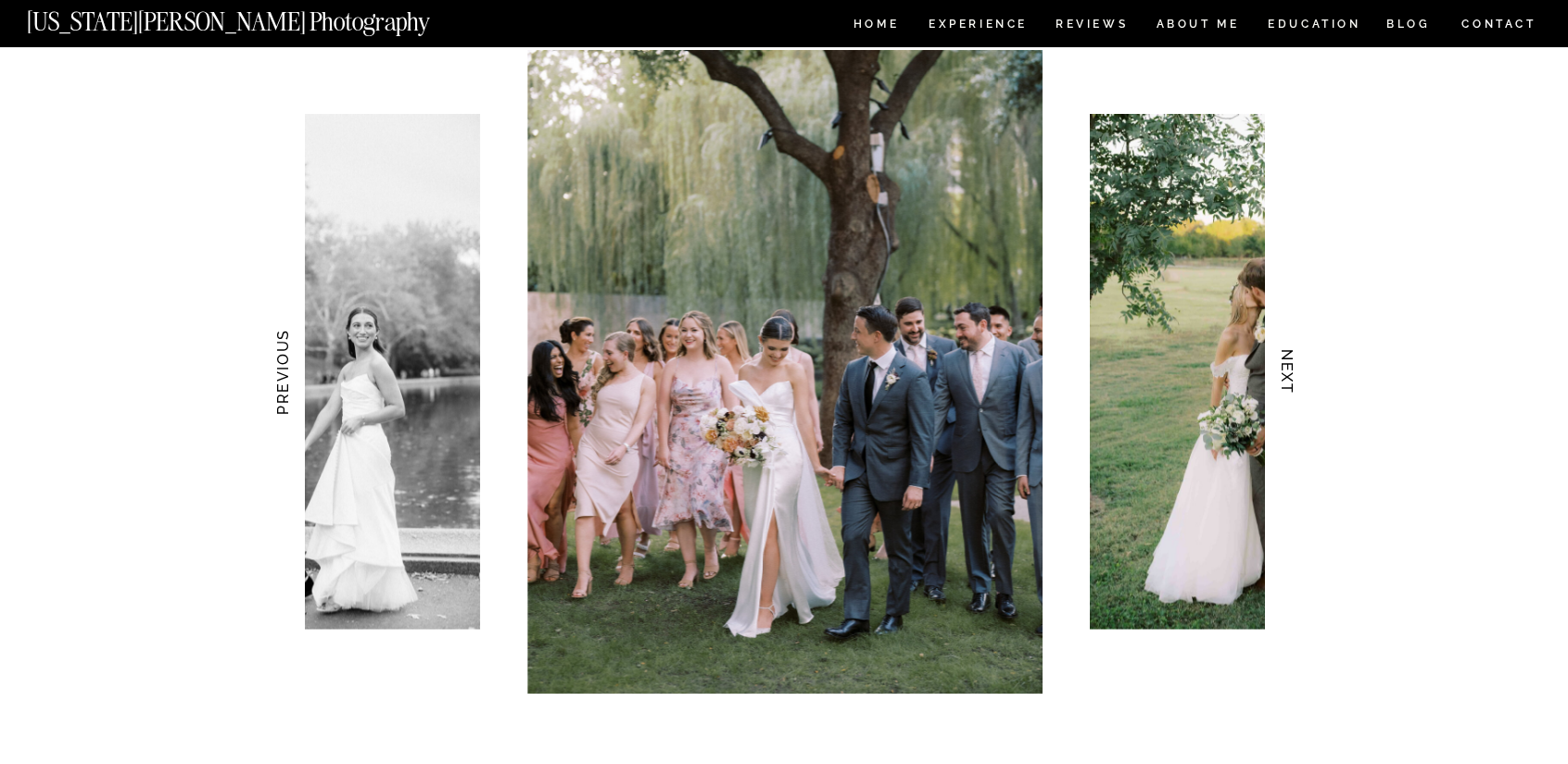
click at [1279, 367] on h3 "NEXT" at bounding box center [1287, 372] width 19 height 117
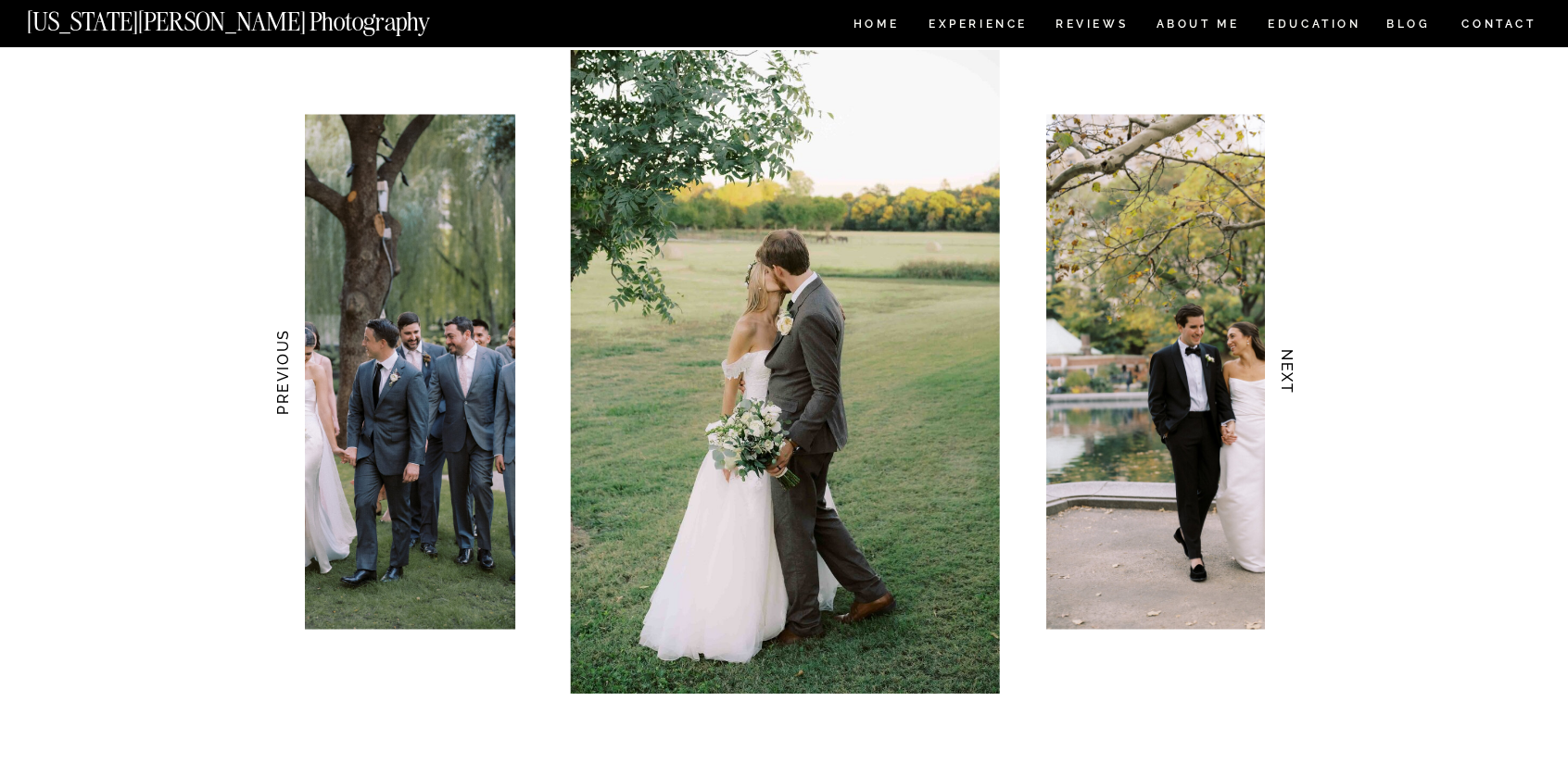
click at [1279, 367] on h3 "NEXT" at bounding box center [1287, 372] width 19 height 117
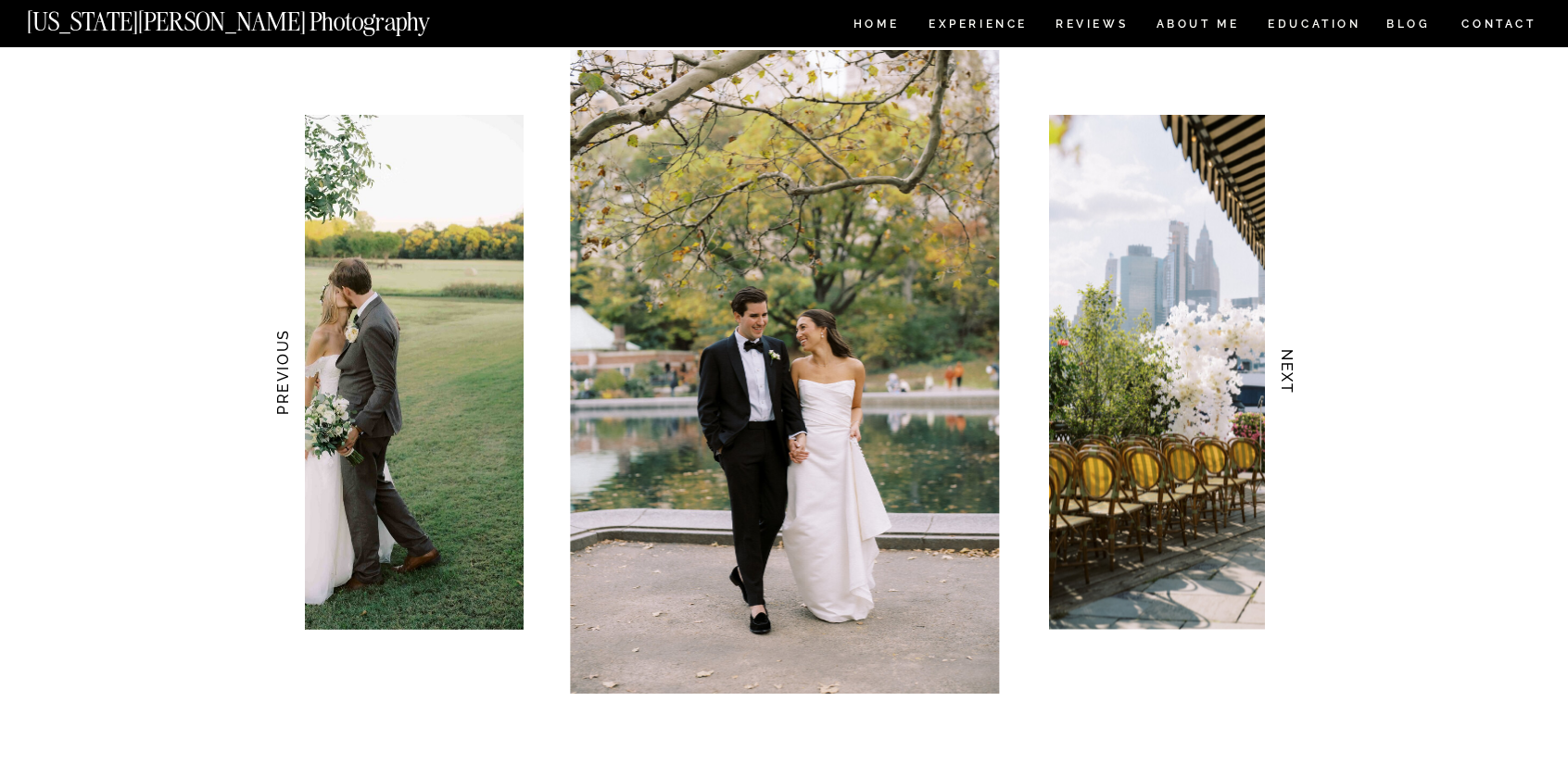
click at [1279, 367] on h3 "NEXT" at bounding box center [1287, 372] width 19 height 117
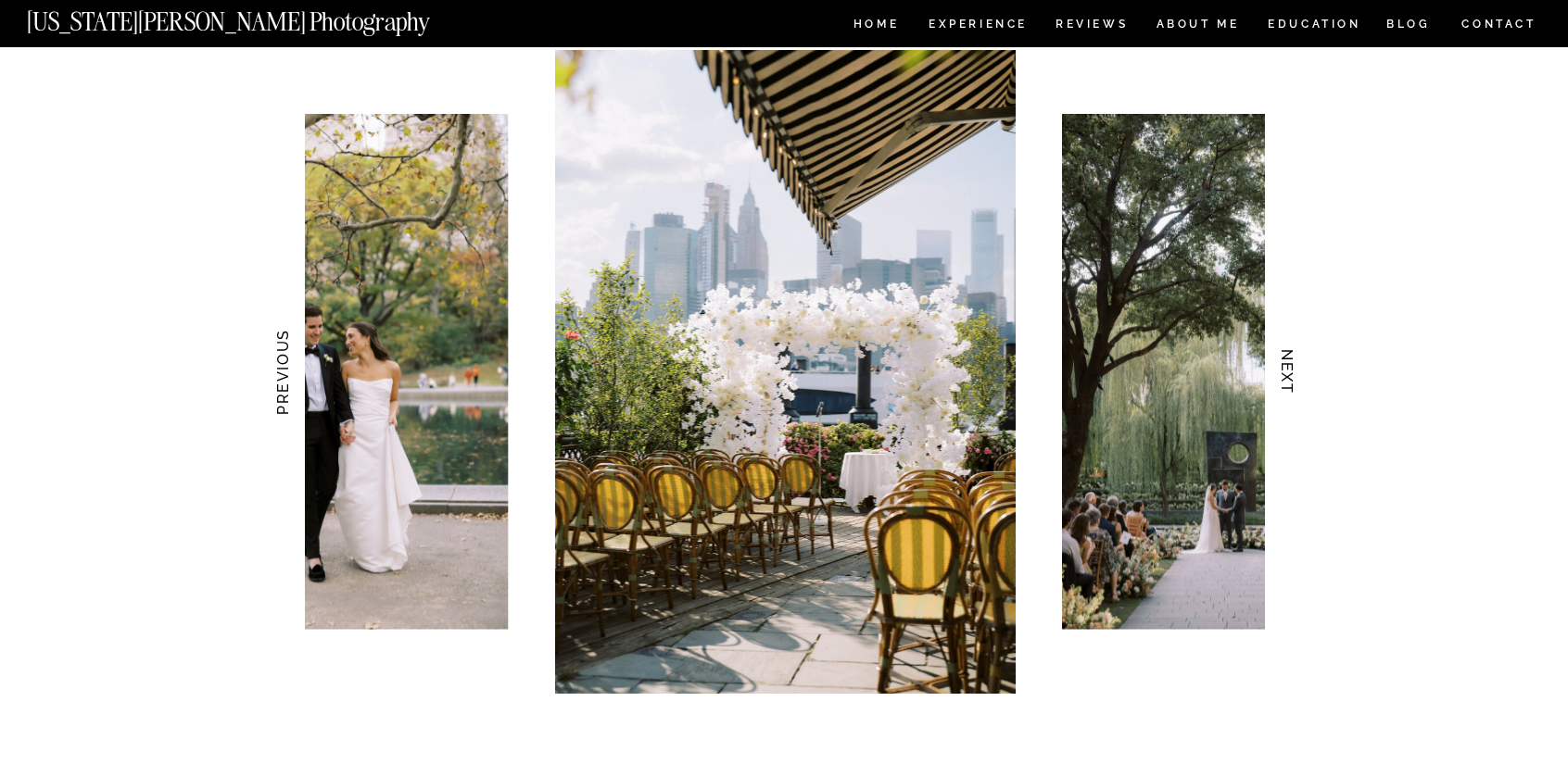
click at [1279, 367] on h3 "NEXT" at bounding box center [1287, 372] width 19 height 117
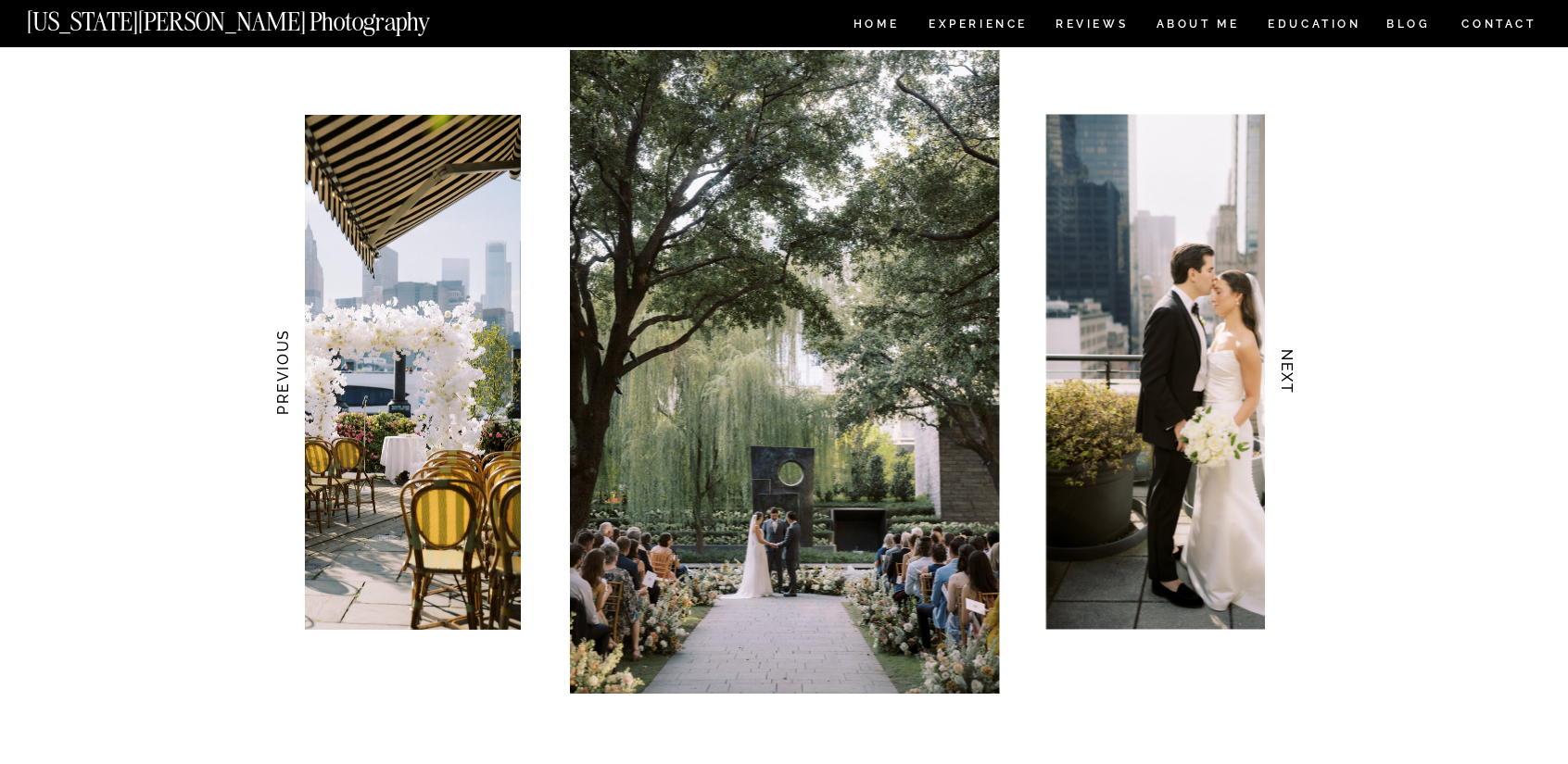
click at [1279, 367] on h3 "NEXT" at bounding box center [1287, 372] width 19 height 117
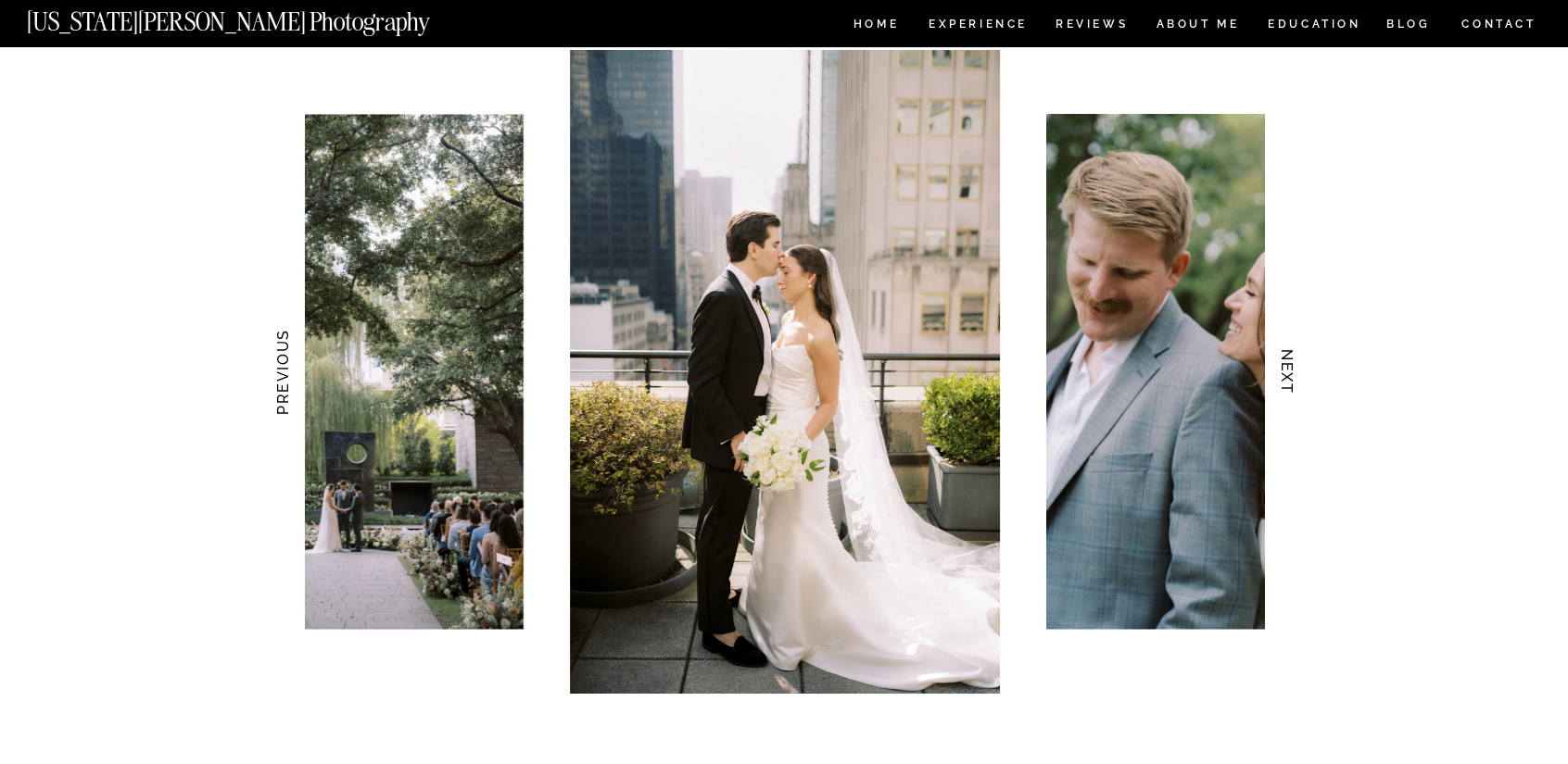
click at [1279, 367] on h3 "NEXT" at bounding box center [1287, 372] width 19 height 117
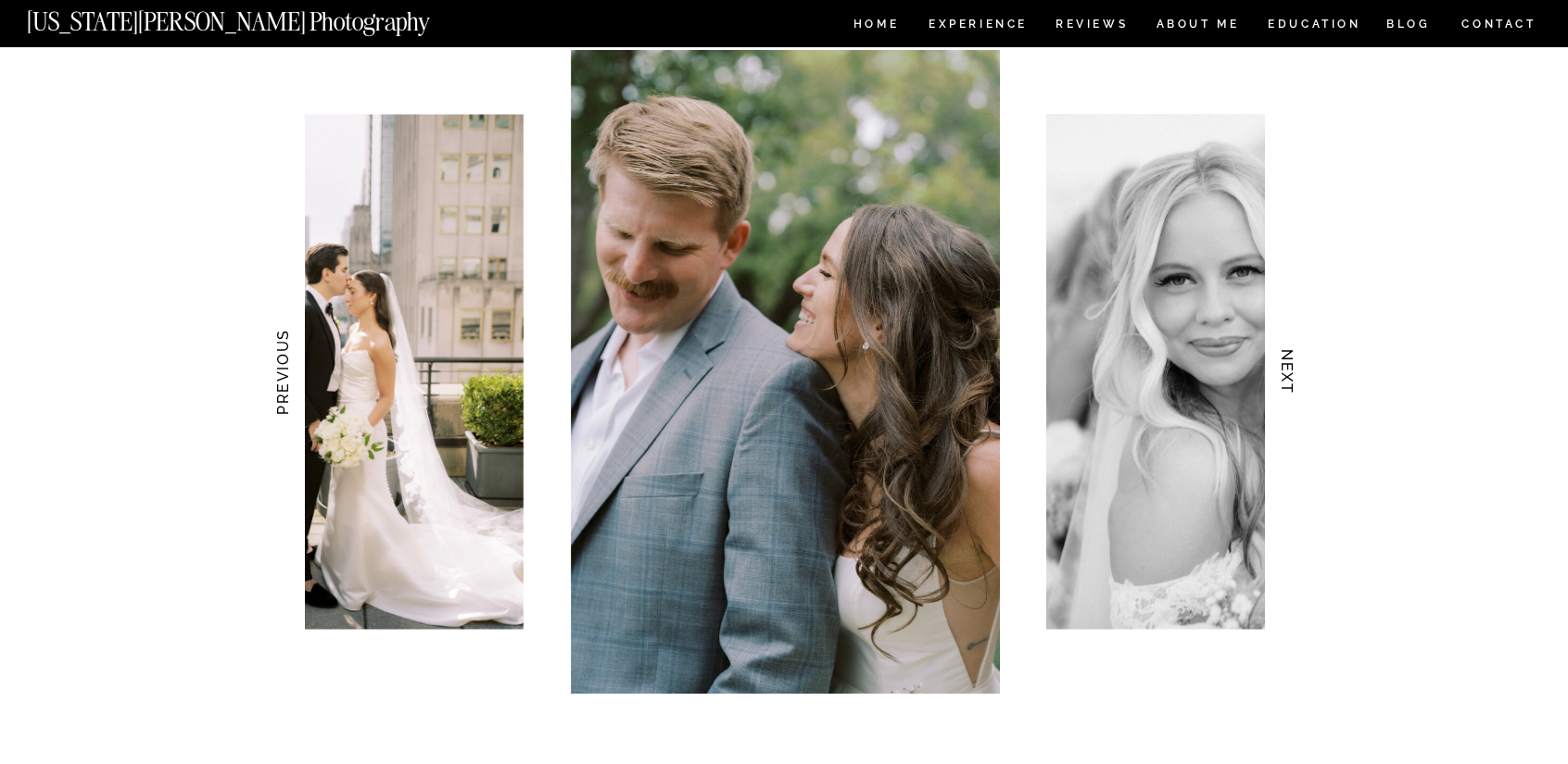
click at [1279, 367] on h3 "NEXT" at bounding box center [1287, 372] width 19 height 117
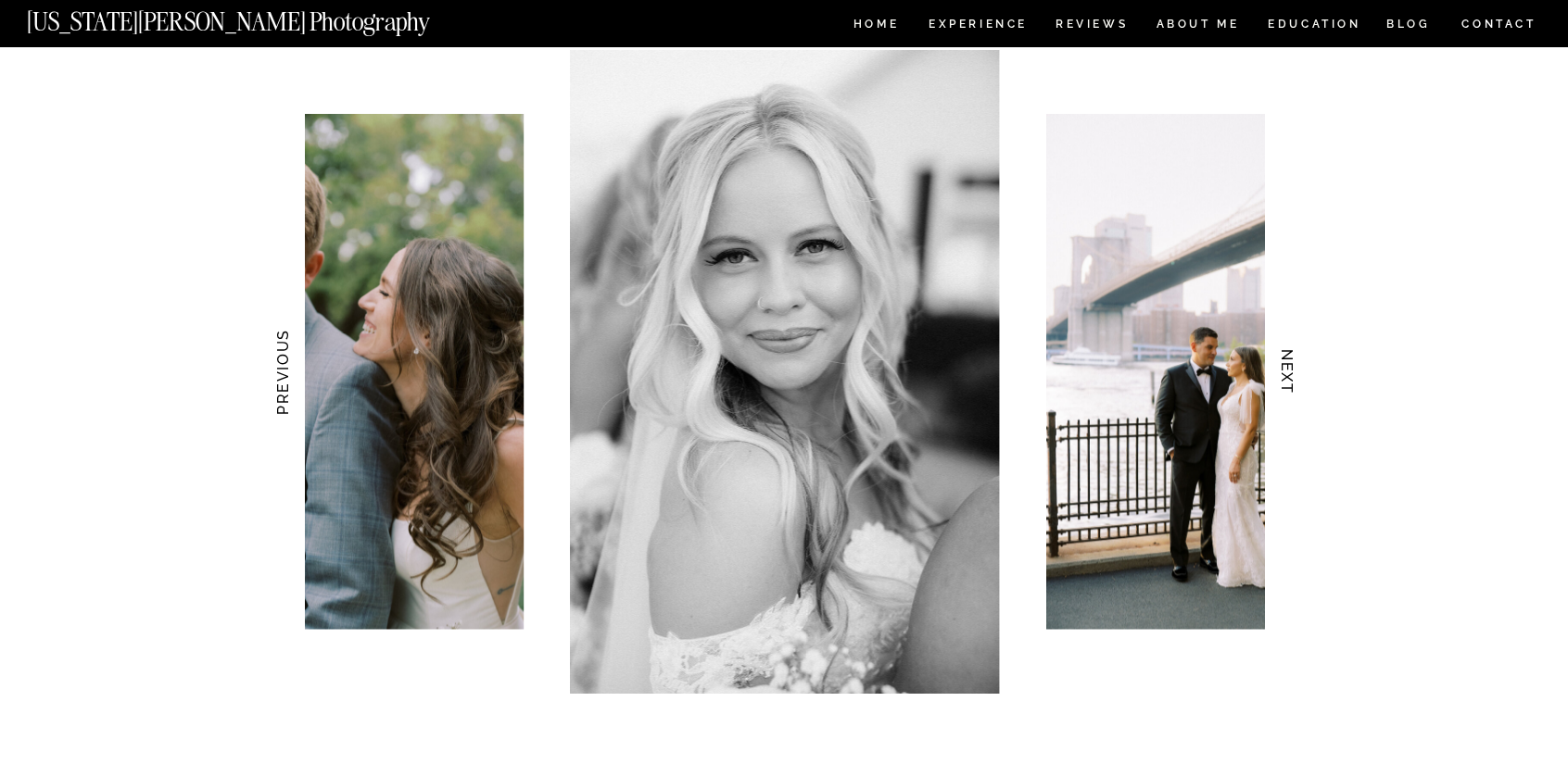
click at [1279, 367] on h3 "NEXT" at bounding box center [1287, 372] width 19 height 117
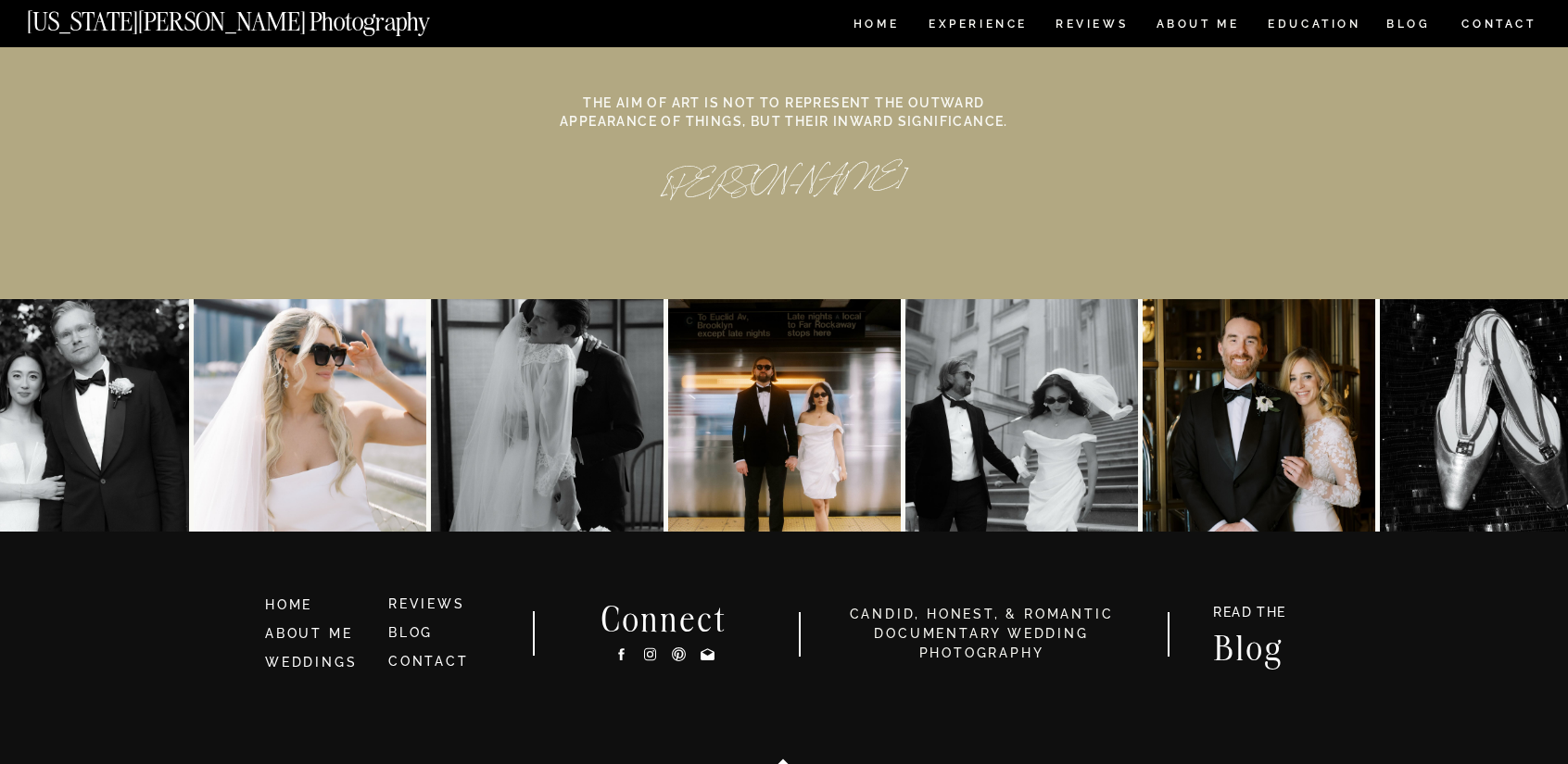
scroll to position [8531, 0]
